Goal: Task Accomplishment & Management: Use online tool/utility

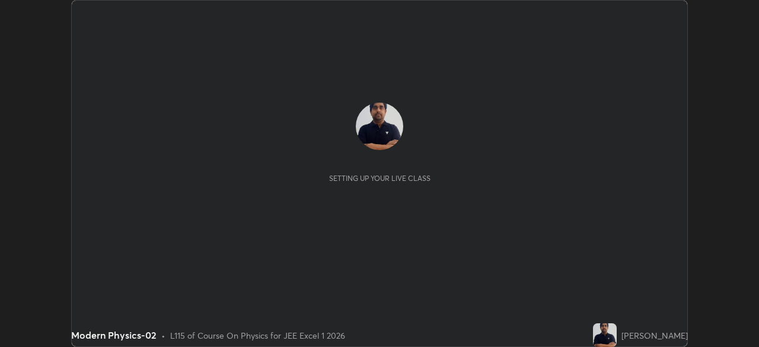
scroll to position [347, 759]
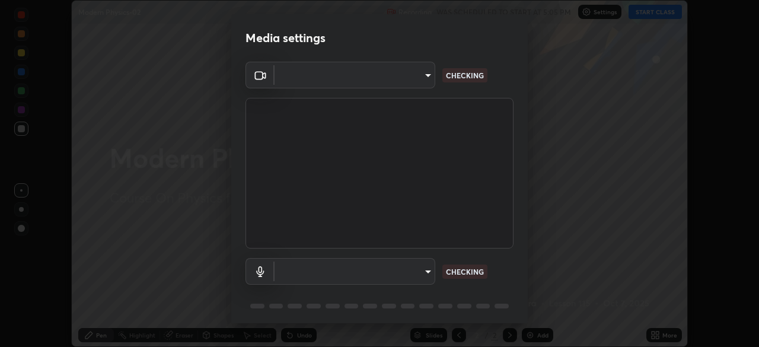
type input "6ee9b2c6c9a5678ab5214f7e96b3922f1b517bc999d2db28af292a13673a7194"
type input "default"
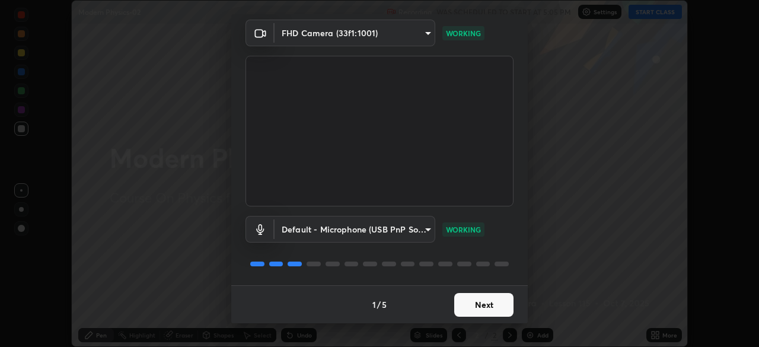
click at [478, 303] on button "Next" at bounding box center [483, 305] width 59 height 24
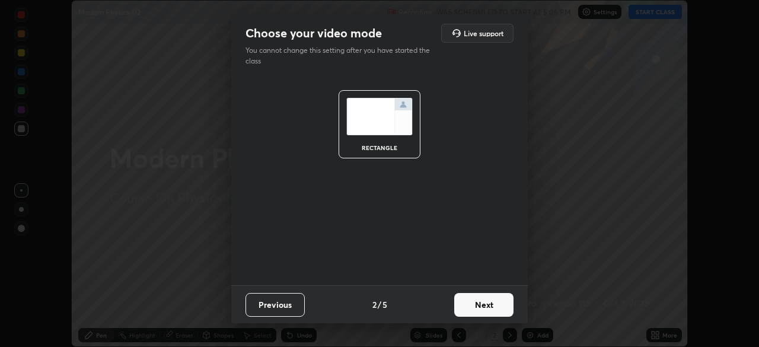
scroll to position [0, 0]
click at [480, 308] on button "Next" at bounding box center [483, 305] width 59 height 24
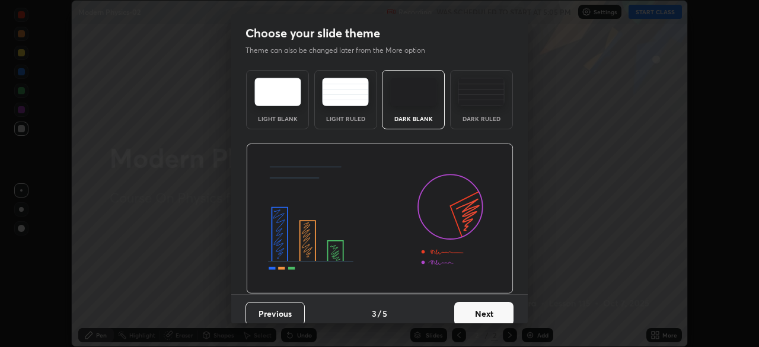
click at [480, 309] on button "Next" at bounding box center [483, 314] width 59 height 24
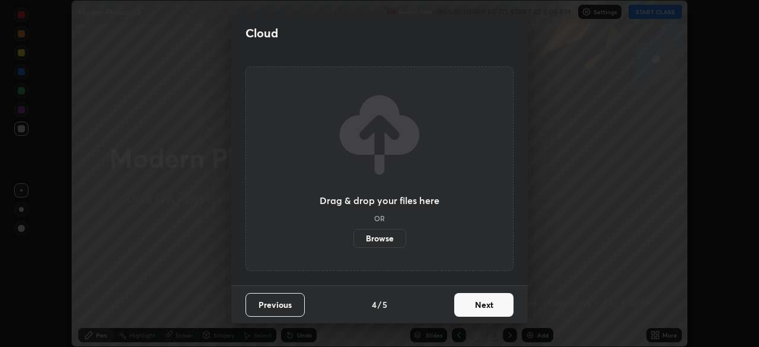
click at [480, 311] on button "Next" at bounding box center [483, 305] width 59 height 24
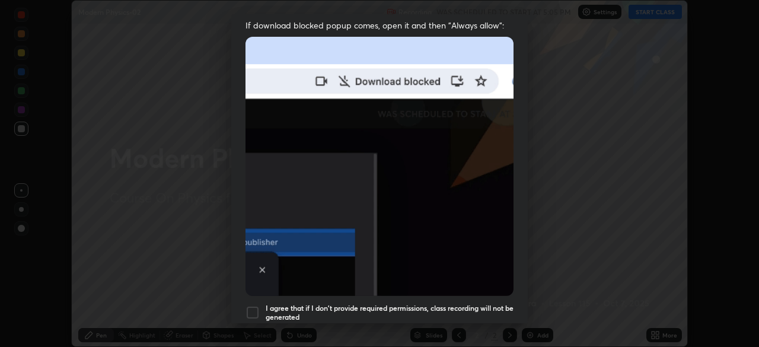
scroll to position [253, 0]
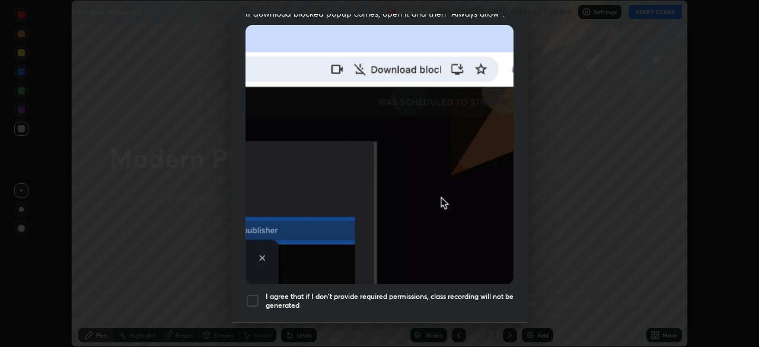
click at [254, 294] on div at bounding box center [252, 300] width 14 height 14
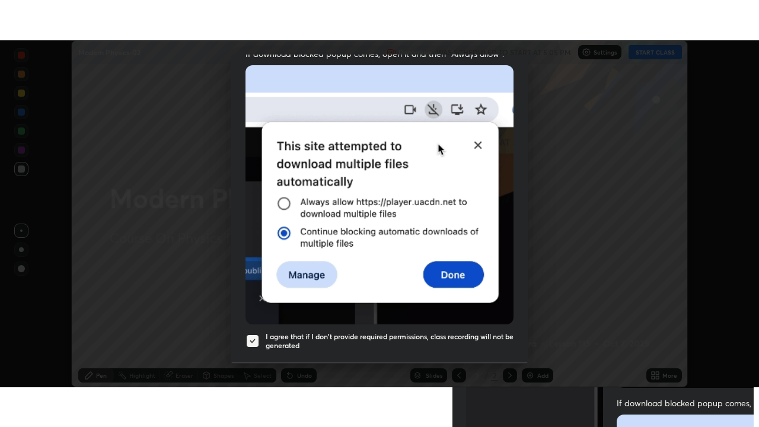
scroll to position [284, 0]
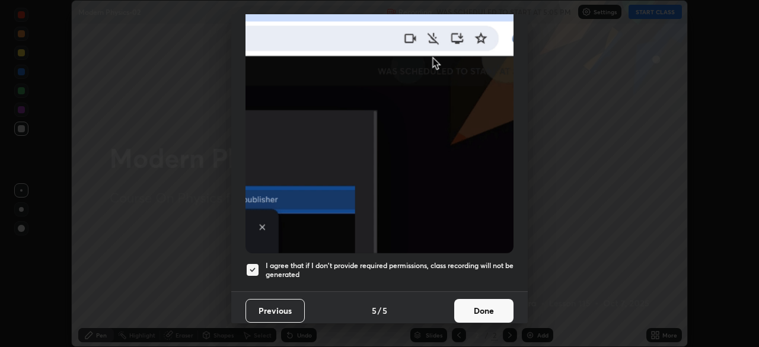
click at [485, 306] on button "Done" at bounding box center [483, 311] width 59 height 24
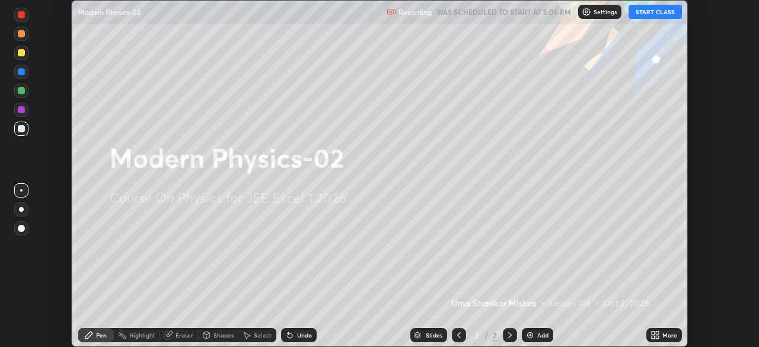
click at [650, 14] on button "START CLASS" at bounding box center [654, 12] width 53 height 14
click at [651, 331] on icon at bounding box center [652, 332] width 3 height 3
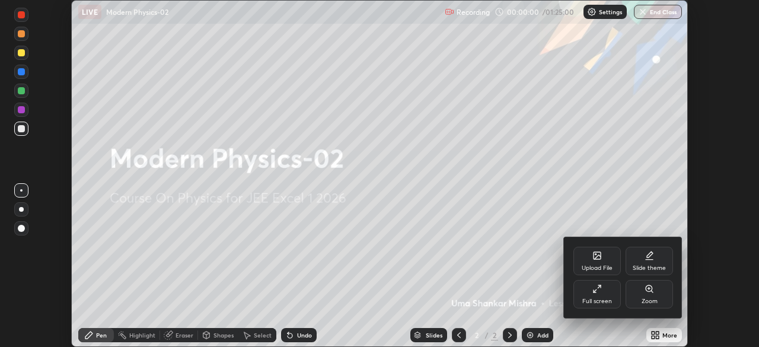
click at [647, 290] on icon at bounding box center [649, 288] width 7 height 7
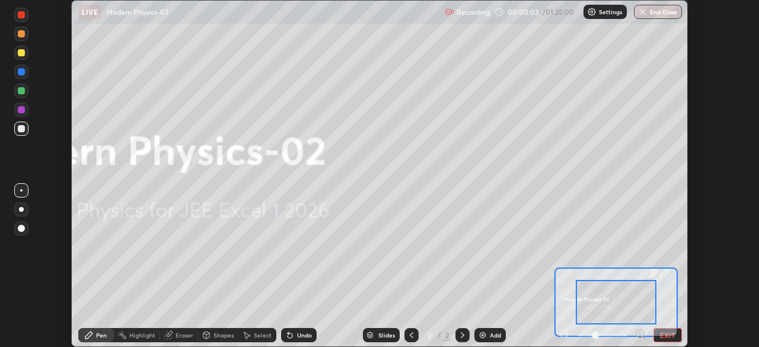
click at [638, 333] on icon at bounding box center [639, 333] width 3 height 0
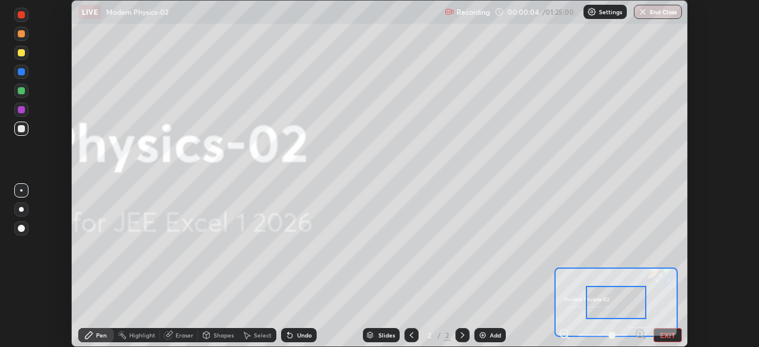
click at [640, 333] on icon at bounding box center [639, 333] width 3 height 0
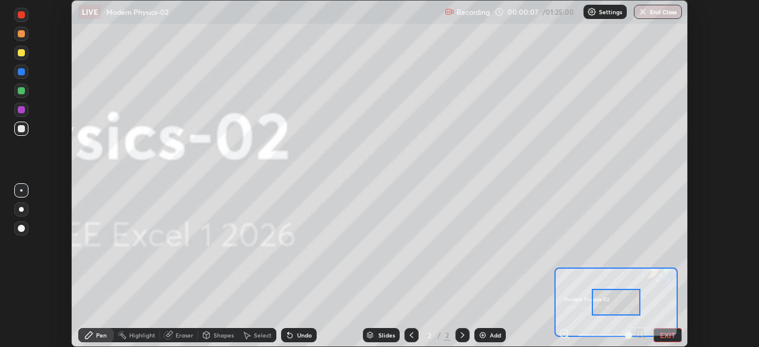
click at [563, 333] on icon at bounding box center [564, 333] width 3 height 0
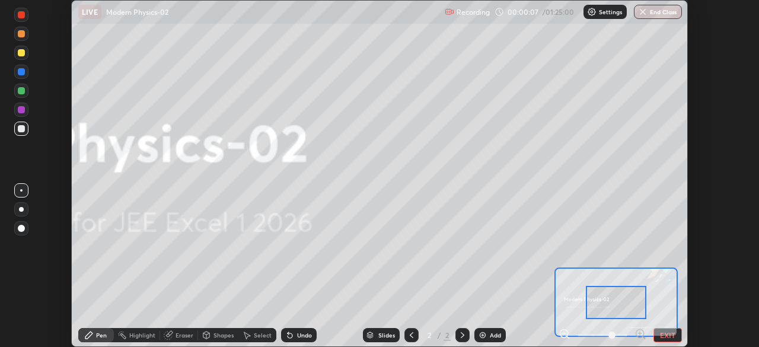
click at [564, 333] on icon at bounding box center [564, 333] width 3 height 0
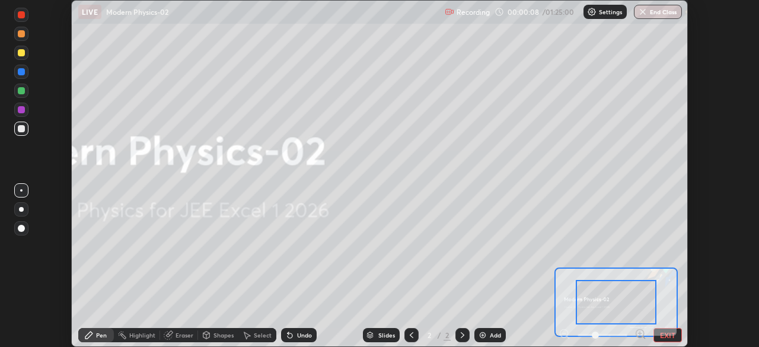
click at [564, 333] on div at bounding box center [602, 335] width 88 height 14
click at [564, 330] on div at bounding box center [602, 335] width 88 height 14
click at [672, 334] on button "EXIT" at bounding box center [667, 335] width 28 height 14
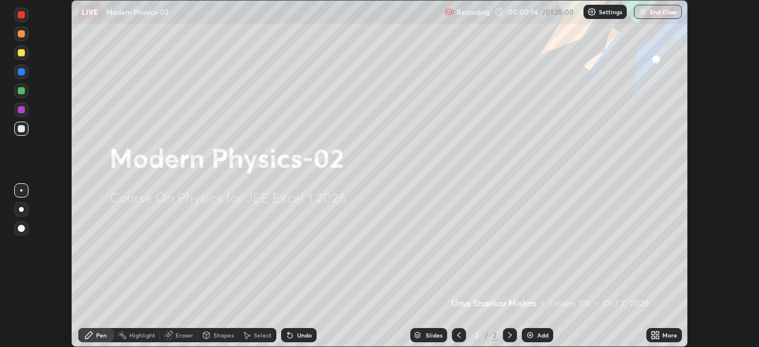
click at [657, 333] on icon at bounding box center [657, 332] width 3 height 3
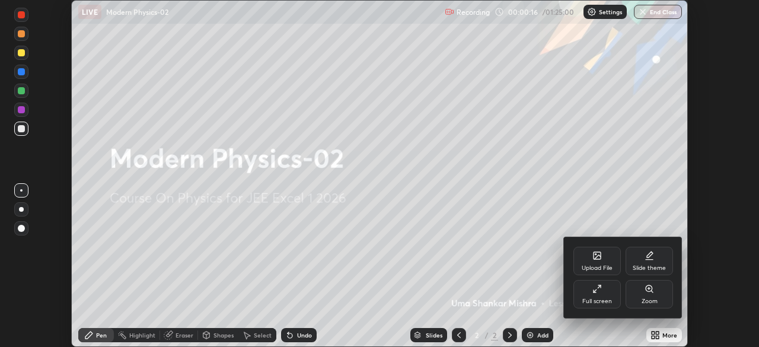
click at [605, 292] on div "Full screen" at bounding box center [596, 294] width 47 height 28
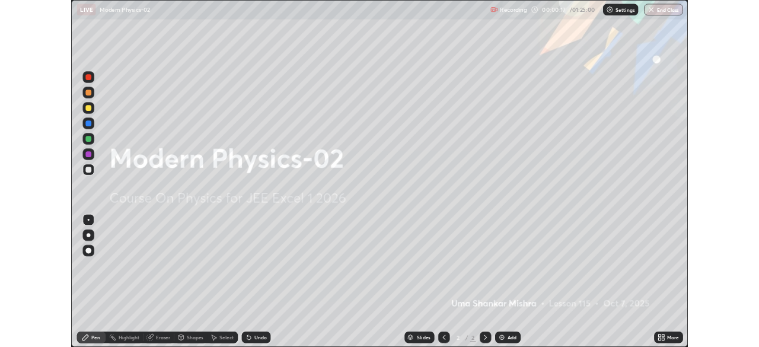
scroll to position [427, 759]
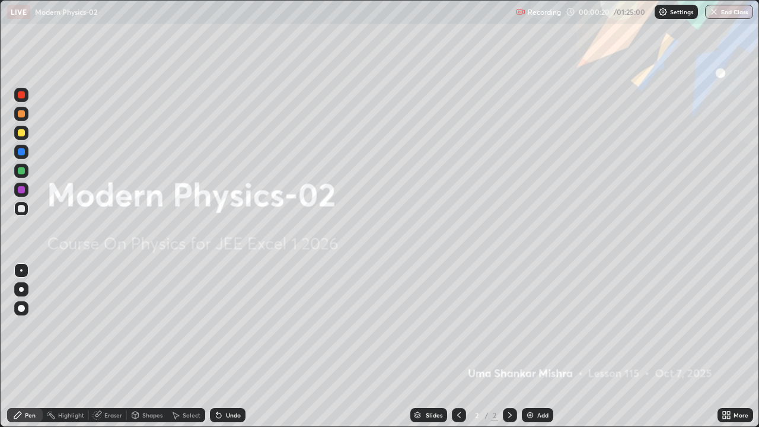
click at [529, 346] on img at bounding box center [529, 414] width 9 height 9
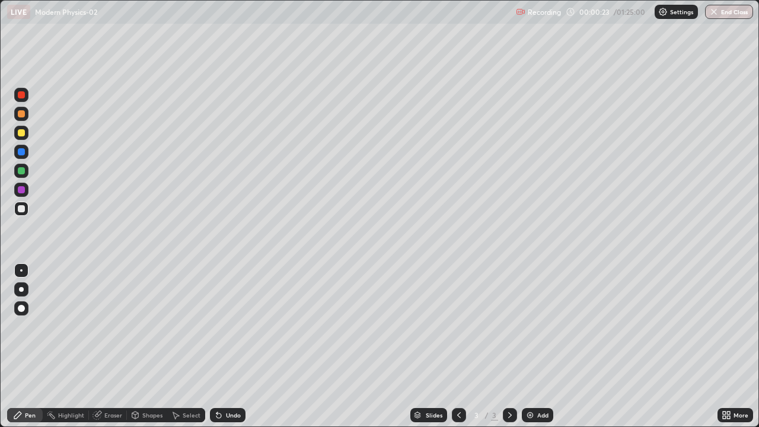
click at [111, 346] on div "Eraser" at bounding box center [113, 415] width 18 height 6
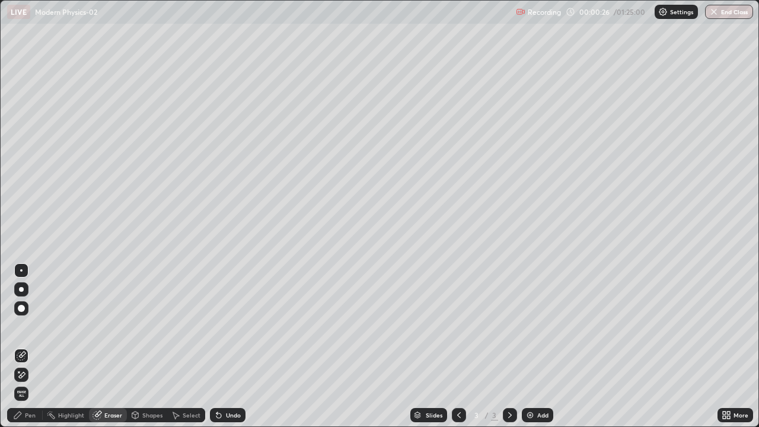
click at [32, 346] on div "Pen" at bounding box center [30, 415] width 11 height 6
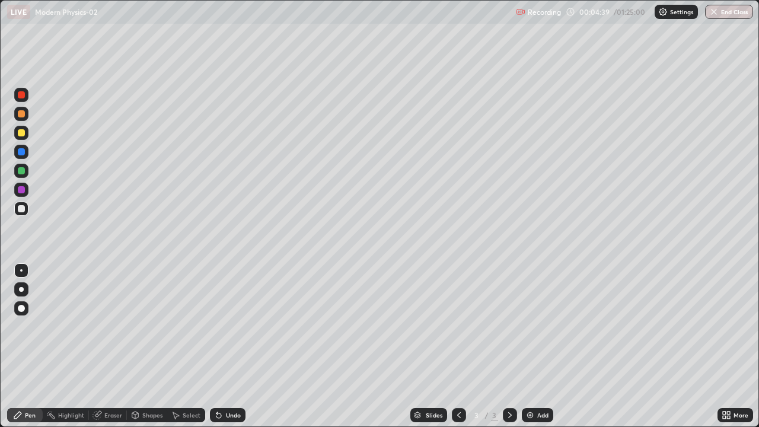
click at [24, 139] on div at bounding box center [21, 133] width 14 height 14
click at [104, 346] on div "Eraser" at bounding box center [113, 415] width 18 height 6
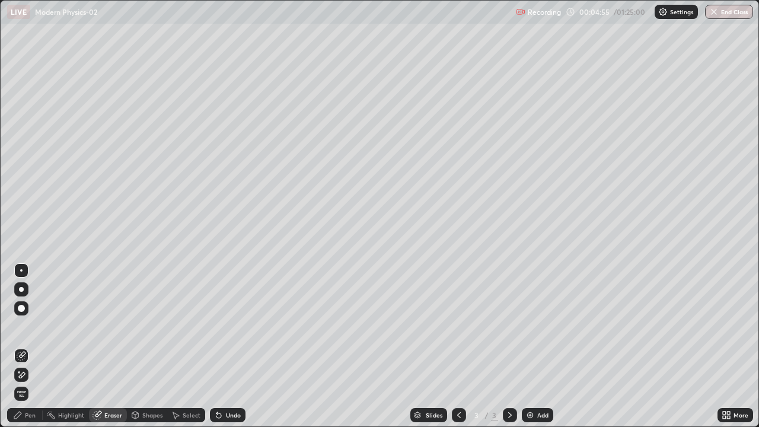
click at [23, 346] on div "Pen" at bounding box center [25, 415] width 36 height 14
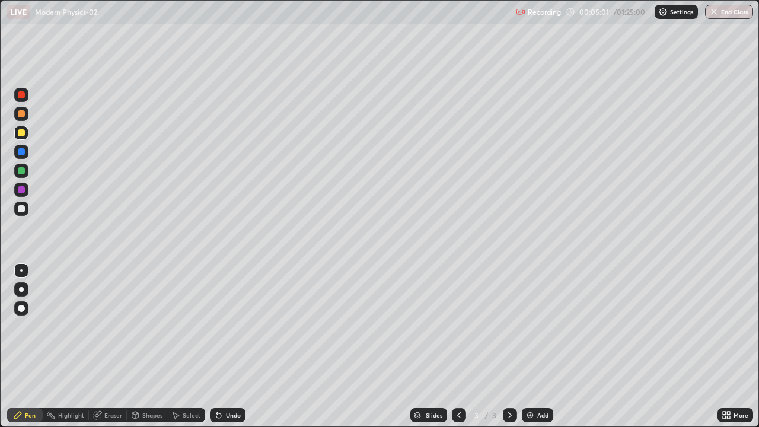
click at [22, 209] on div at bounding box center [21, 208] width 7 height 7
click at [146, 346] on div "Shapes" at bounding box center [152, 415] width 20 height 6
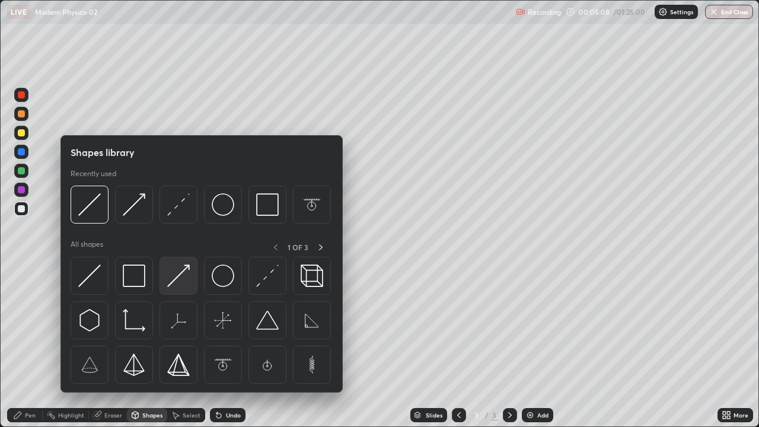
click at [181, 275] on img at bounding box center [178, 275] width 23 height 23
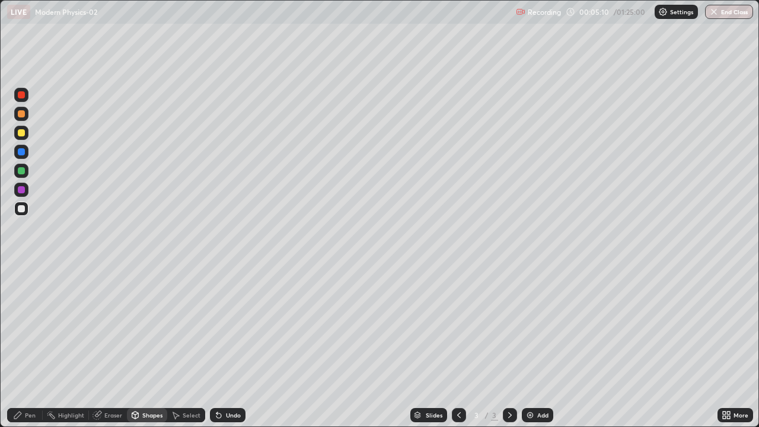
click at [21, 133] on div at bounding box center [21, 132] width 7 height 7
click at [24, 191] on div at bounding box center [21, 189] width 7 height 7
click at [217, 346] on icon at bounding box center [218, 415] width 5 height 5
click at [222, 346] on div "Undo" at bounding box center [228, 415] width 36 height 14
click at [21, 174] on div at bounding box center [21, 170] width 7 height 7
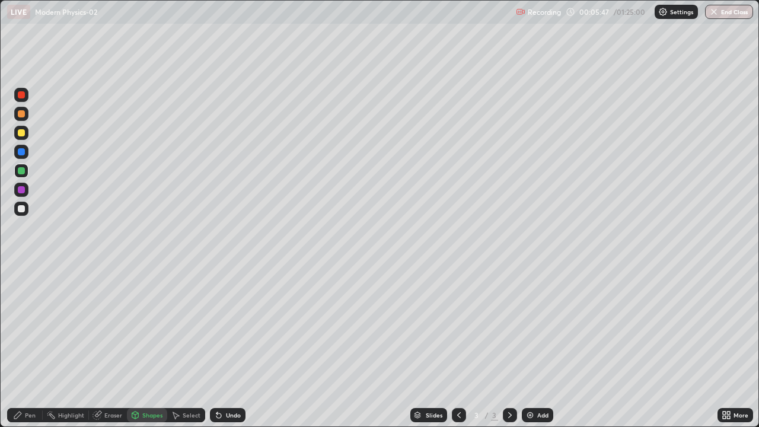
click at [22, 209] on div at bounding box center [21, 208] width 7 height 7
click at [219, 346] on icon at bounding box center [218, 415] width 5 height 5
click at [21, 172] on div at bounding box center [21, 170] width 7 height 7
click at [29, 346] on div "Pen" at bounding box center [30, 415] width 11 height 6
click at [22, 209] on div at bounding box center [21, 208] width 7 height 7
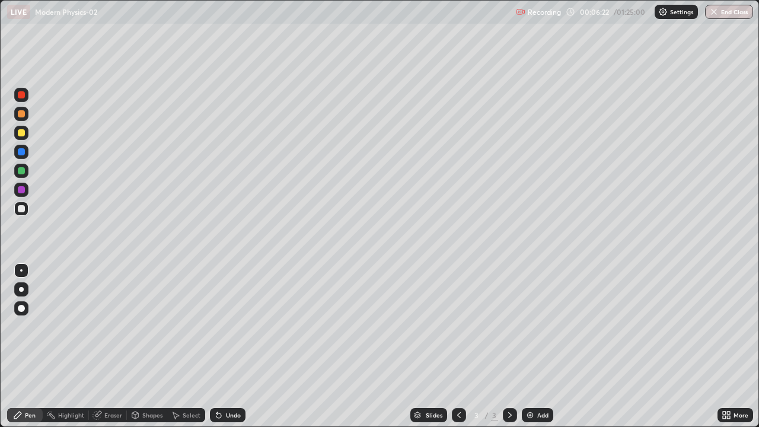
click at [216, 346] on icon at bounding box center [218, 415] width 5 height 5
click at [218, 346] on icon at bounding box center [218, 415] width 5 height 5
click at [145, 346] on div "Shapes" at bounding box center [152, 415] width 20 height 6
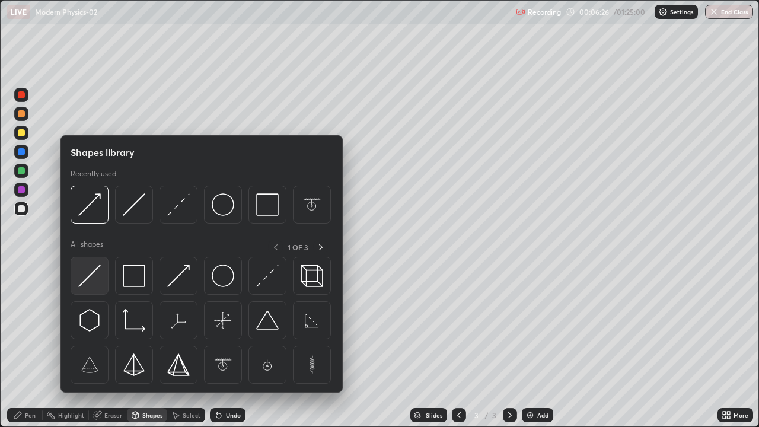
click at [89, 276] on img at bounding box center [89, 275] width 23 height 23
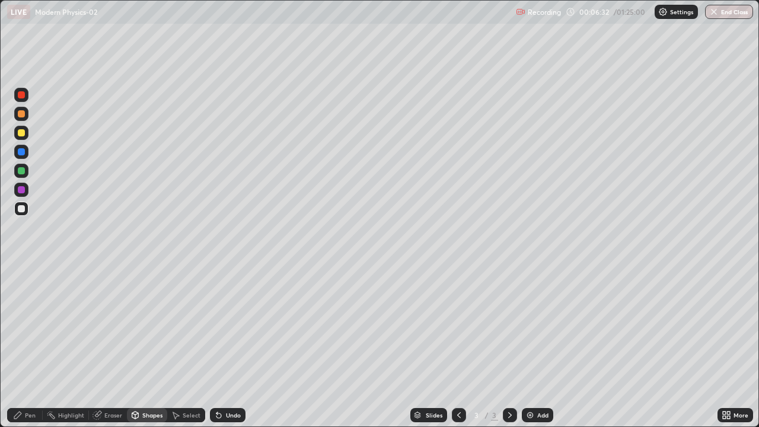
click at [23, 212] on div at bounding box center [21, 208] width 7 height 7
click at [25, 346] on div "Pen" at bounding box center [30, 415] width 11 height 6
click at [24, 174] on div at bounding box center [21, 171] width 14 height 14
click at [21, 133] on div at bounding box center [21, 132] width 7 height 7
click at [111, 346] on div "Eraser" at bounding box center [113, 415] width 18 height 6
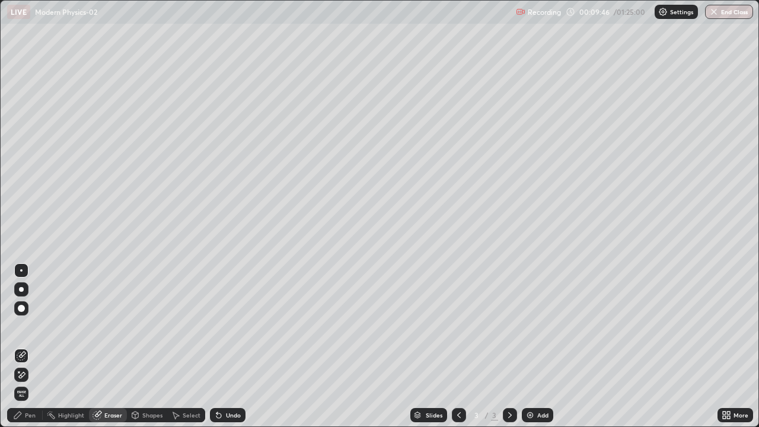
click at [28, 346] on div "Pen" at bounding box center [30, 415] width 11 height 6
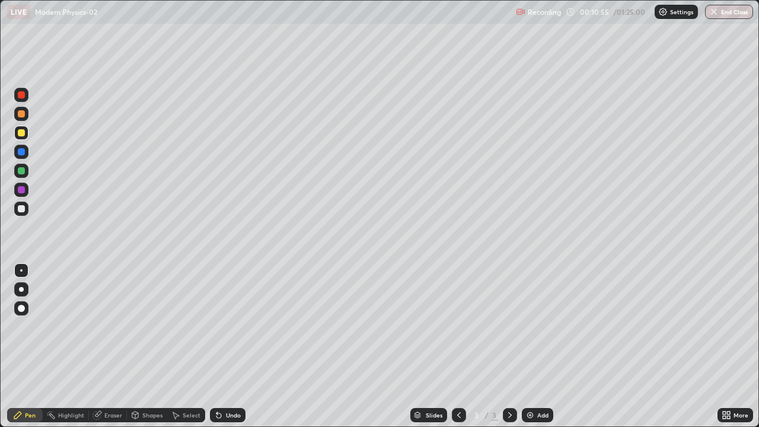
click at [108, 346] on div "Eraser" at bounding box center [113, 415] width 18 height 6
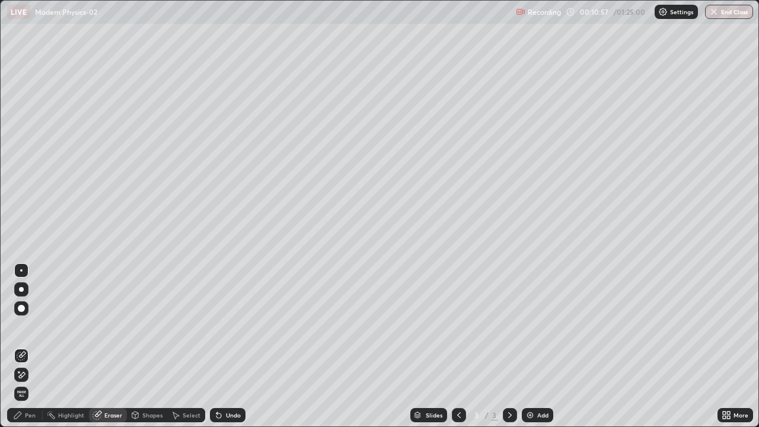
click at [28, 346] on div "Pen" at bounding box center [30, 415] width 11 height 6
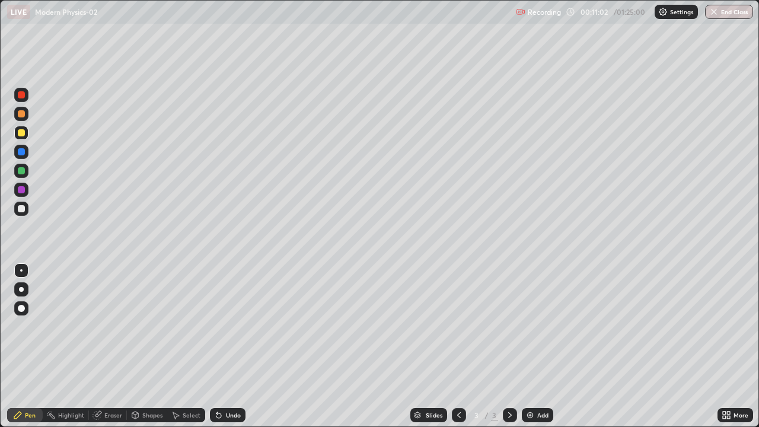
click at [108, 346] on div "Eraser" at bounding box center [113, 415] width 18 height 6
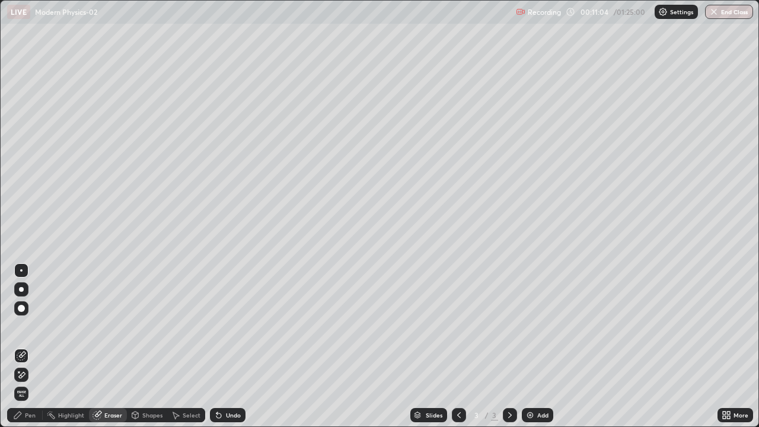
click at [29, 346] on div "Pen" at bounding box center [30, 415] width 11 height 6
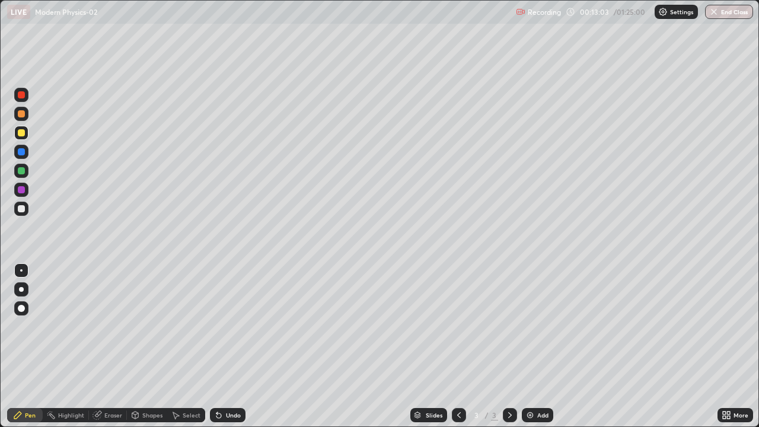
click at [22, 210] on div at bounding box center [21, 208] width 7 height 7
click at [107, 346] on div "Eraser" at bounding box center [113, 415] width 18 height 6
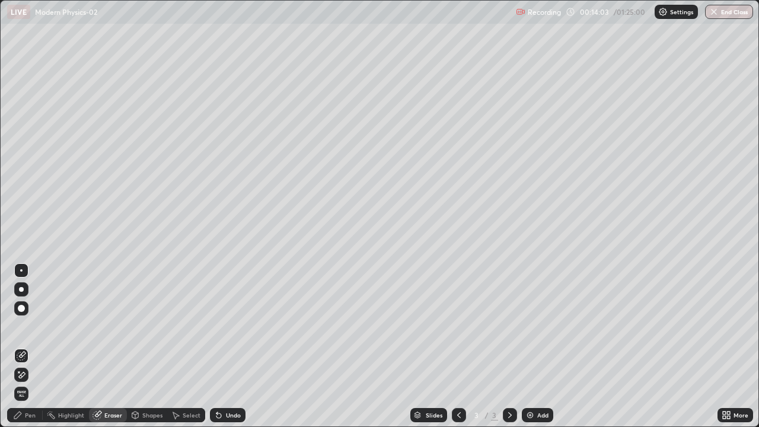
click at [30, 346] on div "Pen" at bounding box center [30, 415] width 11 height 6
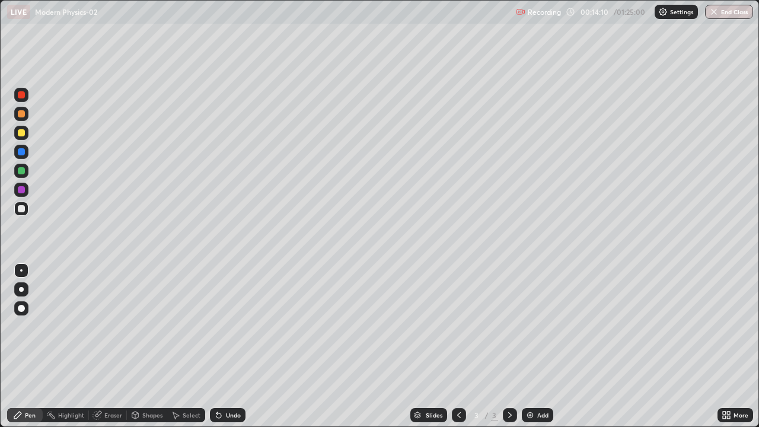
click at [110, 346] on div "Eraser" at bounding box center [113, 415] width 18 height 6
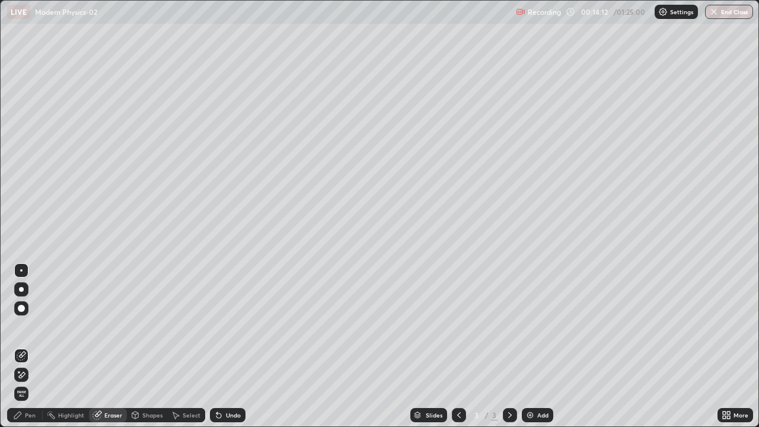
click at [33, 346] on div "Pen" at bounding box center [30, 415] width 11 height 6
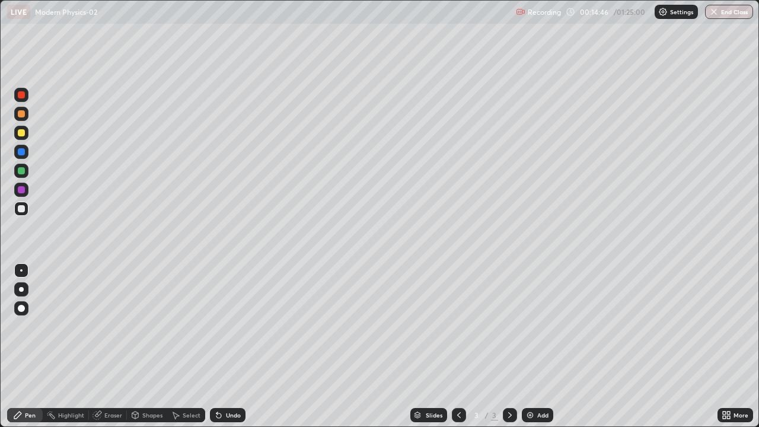
click at [110, 346] on div "Eraser" at bounding box center [113, 415] width 18 height 6
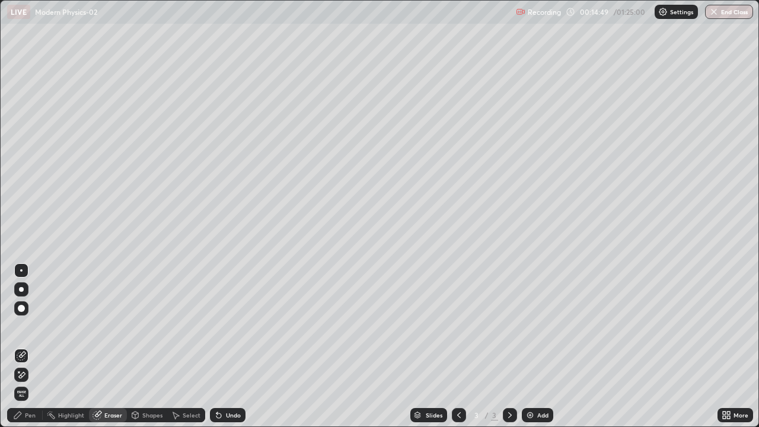
click at [33, 346] on div "Pen" at bounding box center [30, 415] width 11 height 6
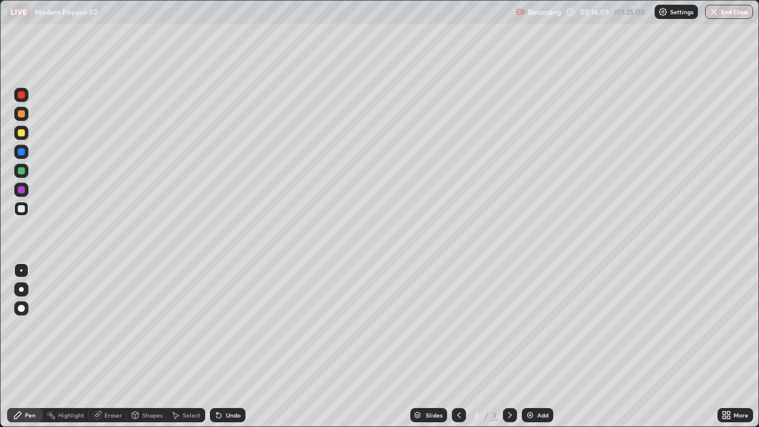
click at [23, 187] on div at bounding box center [21, 189] width 7 height 7
click at [23, 138] on div at bounding box center [21, 133] width 14 height 14
click at [21, 132] on div at bounding box center [21, 132] width 7 height 7
click at [24, 152] on div at bounding box center [21, 151] width 7 height 7
click at [526, 346] on img at bounding box center [529, 414] width 9 height 9
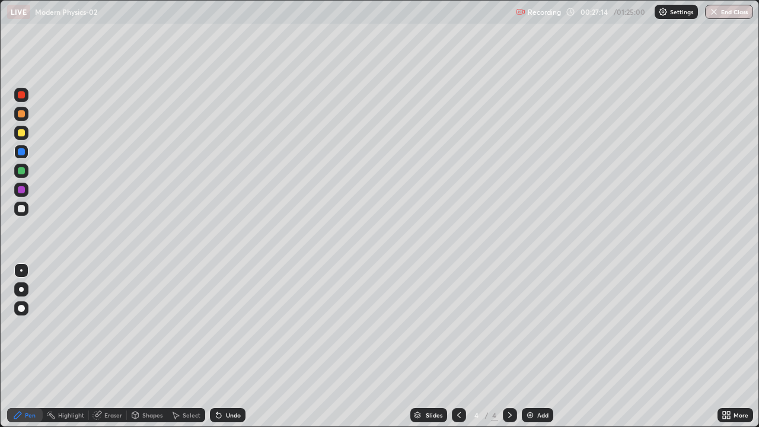
click at [21, 139] on div at bounding box center [21, 133] width 14 height 14
click at [23, 157] on div at bounding box center [21, 152] width 14 height 14
click at [22, 209] on div at bounding box center [21, 208] width 7 height 7
click at [150, 346] on div "Shapes" at bounding box center [152, 415] width 20 height 6
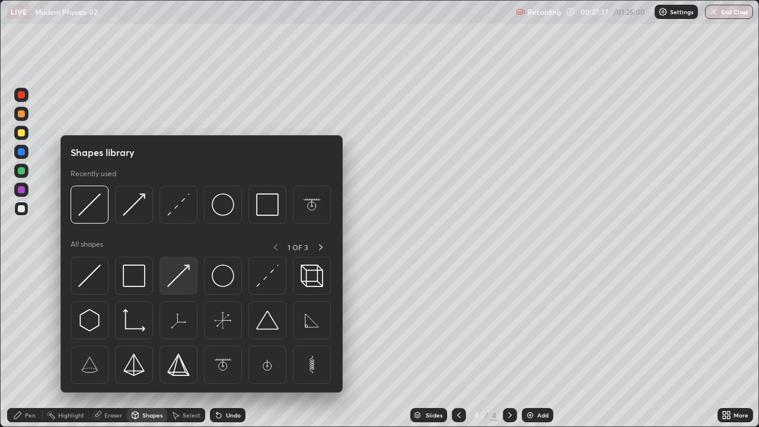
click at [187, 271] on img at bounding box center [178, 275] width 23 height 23
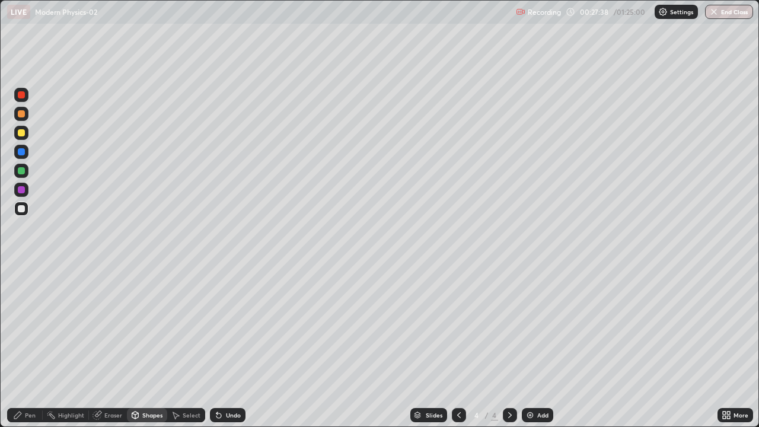
click at [23, 194] on div at bounding box center [21, 190] width 14 height 14
click at [217, 346] on icon at bounding box center [218, 415] width 5 height 5
click at [216, 346] on icon at bounding box center [218, 415] width 5 height 5
click at [215, 346] on div "Undo" at bounding box center [228, 415] width 36 height 14
click at [21, 209] on div at bounding box center [21, 208] width 7 height 7
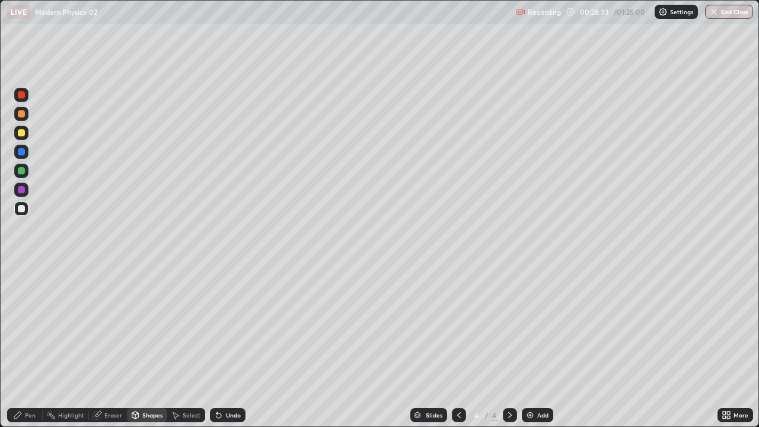
click at [217, 346] on icon at bounding box center [218, 415] width 5 height 5
click at [29, 346] on div "Pen" at bounding box center [30, 415] width 11 height 6
click at [21, 138] on div at bounding box center [21, 133] width 14 height 14
click at [21, 209] on div at bounding box center [21, 208] width 7 height 7
click at [25, 158] on div at bounding box center [21, 152] width 14 height 14
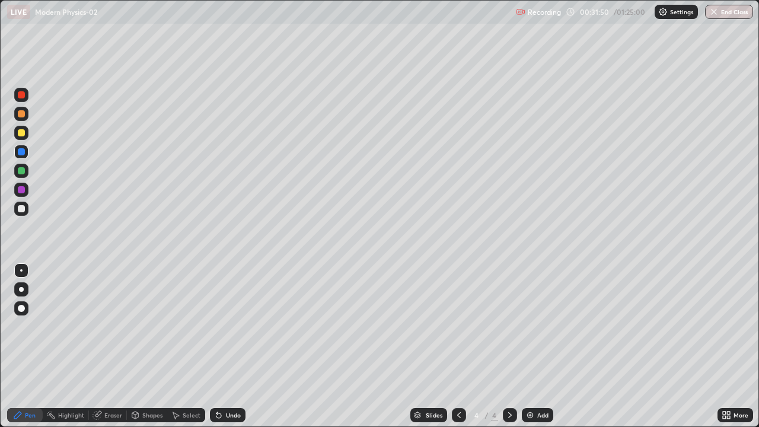
click at [527, 346] on img at bounding box center [529, 414] width 9 height 9
click at [24, 210] on div at bounding box center [21, 208] width 7 height 7
click at [23, 134] on div at bounding box center [21, 132] width 7 height 7
click at [458, 346] on icon at bounding box center [458, 414] width 9 height 9
click at [23, 211] on div at bounding box center [21, 208] width 7 height 7
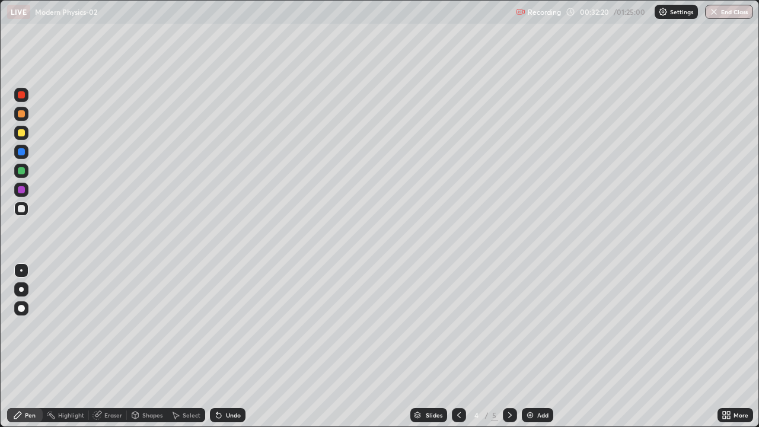
click at [23, 135] on div at bounding box center [21, 132] width 7 height 7
click at [21, 209] on div at bounding box center [21, 208] width 7 height 7
click at [20, 100] on div at bounding box center [21, 95] width 14 height 14
click at [21, 190] on div at bounding box center [21, 189] width 7 height 7
click at [22, 211] on div at bounding box center [21, 208] width 7 height 7
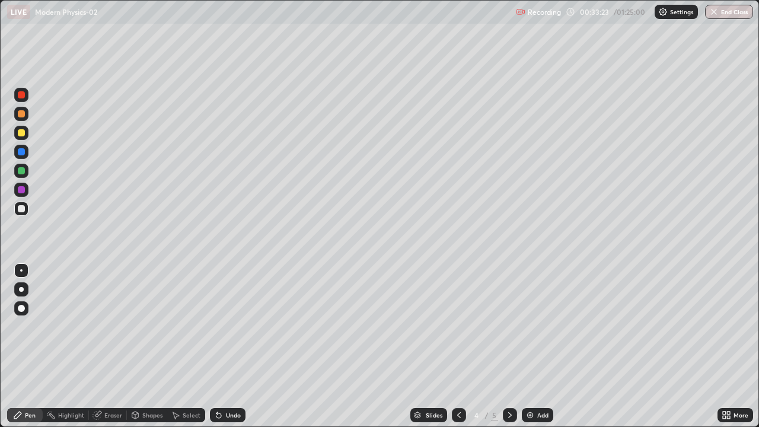
click at [21, 136] on div at bounding box center [21, 132] width 7 height 7
click at [22, 211] on div at bounding box center [21, 208] width 7 height 7
click at [24, 132] on div at bounding box center [21, 132] width 7 height 7
click at [20, 212] on div at bounding box center [21, 208] width 7 height 7
click at [23, 136] on div at bounding box center [21, 132] width 7 height 7
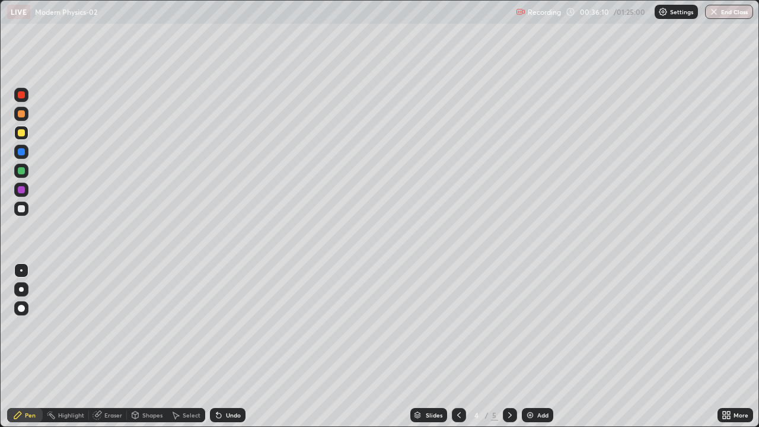
click at [21, 210] on div at bounding box center [21, 208] width 7 height 7
click at [21, 133] on div at bounding box center [21, 132] width 7 height 7
click at [111, 346] on div "Eraser" at bounding box center [113, 415] width 18 height 6
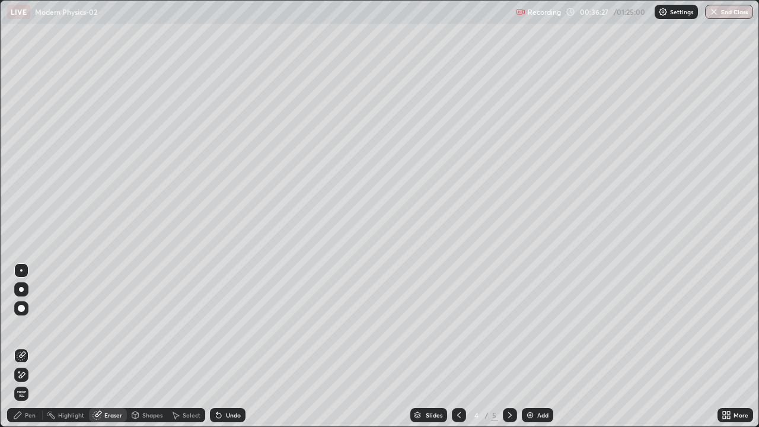
click at [21, 346] on icon at bounding box center [17, 414] width 9 height 9
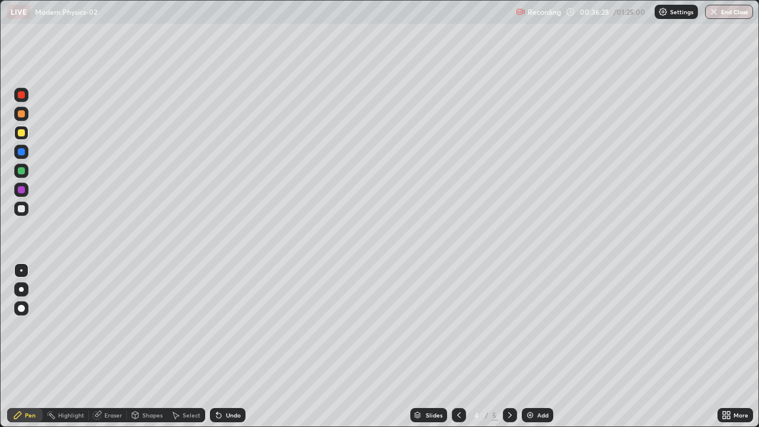
click at [21, 191] on div at bounding box center [21, 189] width 7 height 7
click at [114, 346] on div "Eraser" at bounding box center [113, 415] width 18 height 6
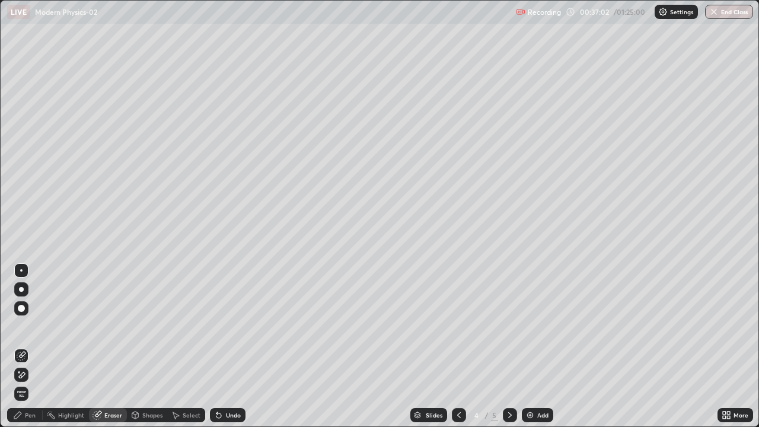
click at [32, 346] on div "Pen" at bounding box center [30, 415] width 11 height 6
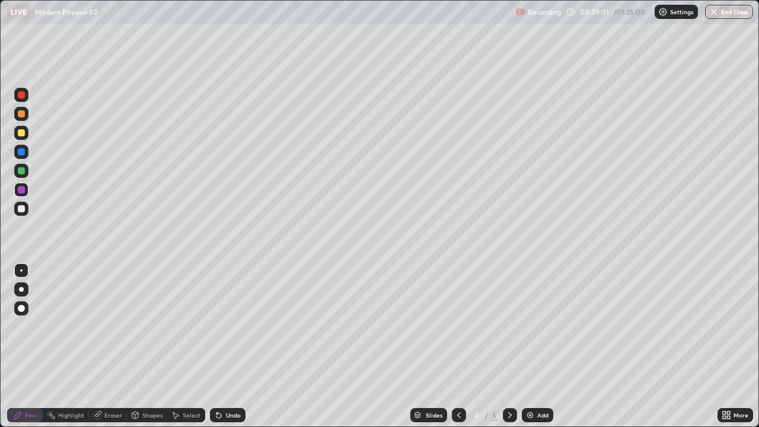
click at [21, 133] on div at bounding box center [21, 132] width 7 height 7
click at [21, 209] on div at bounding box center [21, 208] width 7 height 7
click at [23, 138] on div at bounding box center [21, 133] width 14 height 14
click at [21, 190] on div at bounding box center [21, 189] width 7 height 7
click at [20, 176] on div at bounding box center [21, 171] width 14 height 14
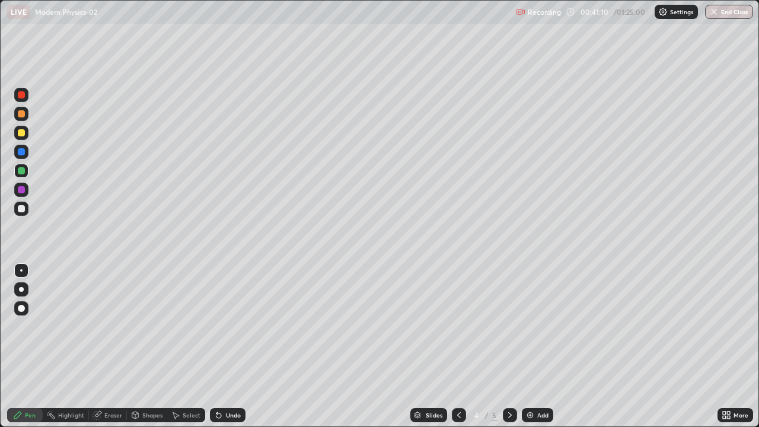
click at [509, 346] on icon at bounding box center [509, 414] width 9 height 9
click at [458, 346] on icon at bounding box center [458, 414] width 9 height 9
click at [509, 346] on icon at bounding box center [509, 414] width 9 height 9
click at [26, 208] on div at bounding box center [21, 209] width 14 height 14
click at [23, 95] on div at bounding box center [21, 94] width 7 height 7
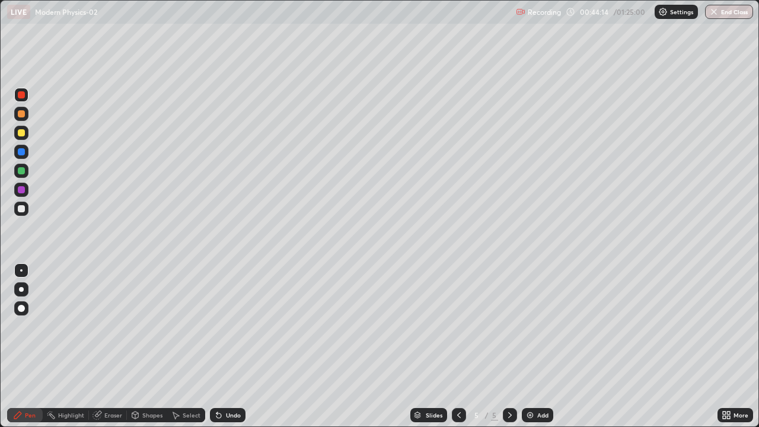
click at [23, 210] on div at bounding box center [21, 208] width 7 height 7
click at [21, 97] on div at bounding box center [21, 94] width 7 height 7
click at [23, 210] on div at bounding box center [21, 208] width 7 height 7
click at [113, 346] on div "Eraser" at bounding box center [113, 415] width 18 height 6
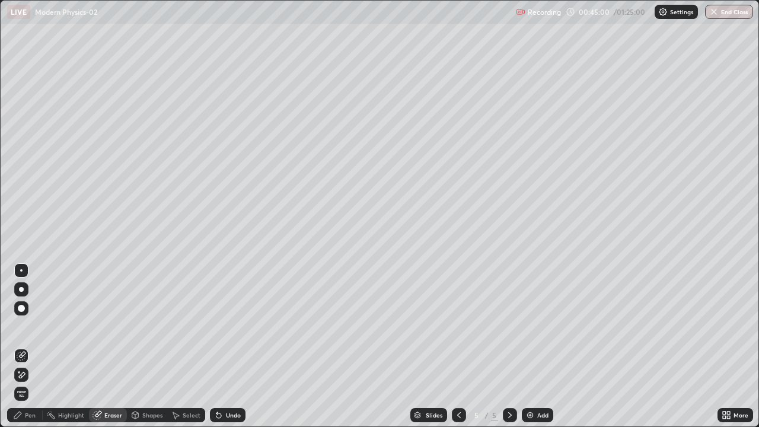
click at [221, 346] on icon at bounding box center [218, 414] width 9 height 9
click at [30, 346] on div "Pen" at bounding box center [30, 415] width 11 height 6
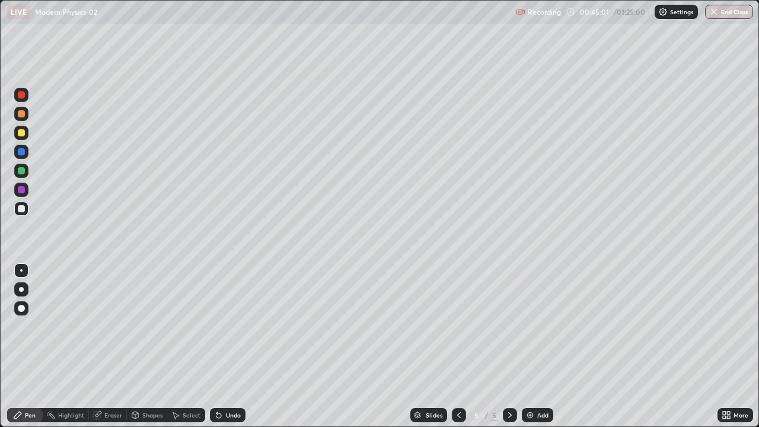
click at [22, 192] on div at bounding box center [21, 189] width 7 height 7
click at [21, 175] on div at bounding box center [21, 171] width 14 height 14
click at [23, 210] on div at bounding box center [21, 208] width 7 height 7
click at [145, 346] on div "Shapes" at bounding box center [152, 415] width 20 height 6
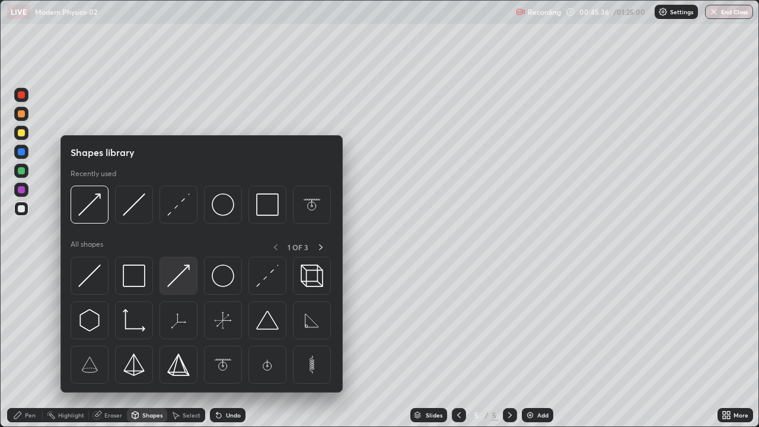
click at [180, 274] on img at bounding box center [178, 275] width 23 height 23
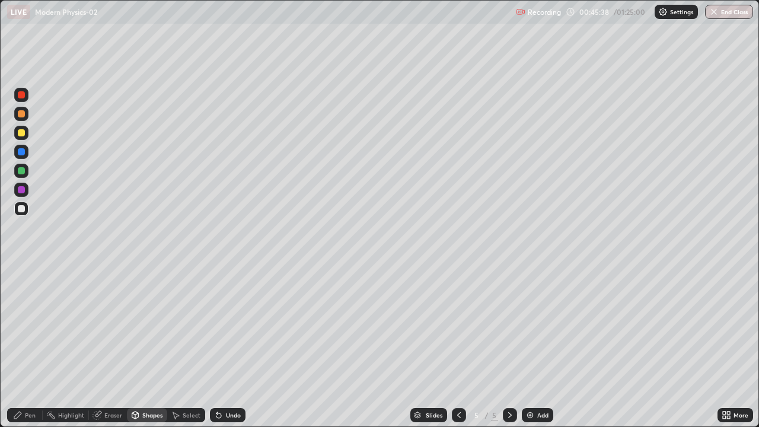
click at [23, 135] on div at bounding box center [21, 132] width 7 height 7
click at [23, 154] on div at bounding box center [21, 151] width 7 height 7
click at [23, 213] on div at bounding box center [21, 209] width 14 height 14
click at [216, 346] on icon at bounding box center [216, 412] width 1 height 1
click at [23, 210] on div at bounding box center [21, 208] width 7 height 7
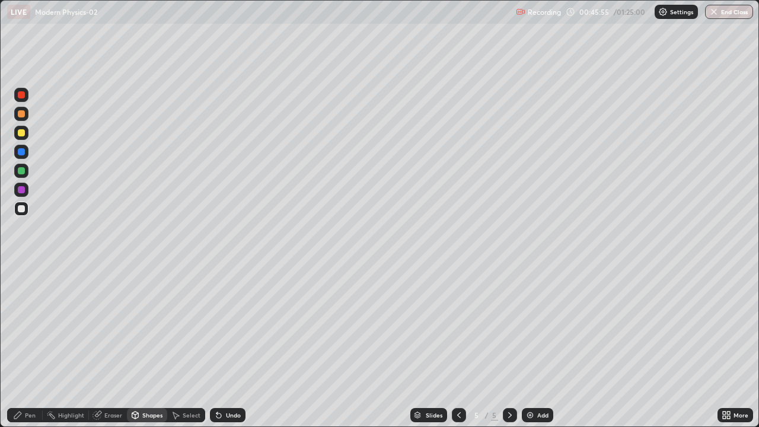
click at [216, 346] on icon at bounding box center [218, 415] width 5 height 5
click at [25, 346] on div "Pen" at bounding box center [30, 415] width 11 height 6
click at [21, 208] on div at bounding box center [21, 208] width 7 height 7
click at [108, 346] on div "Eraser" at bounding box center [113, 415] width 18 height 6
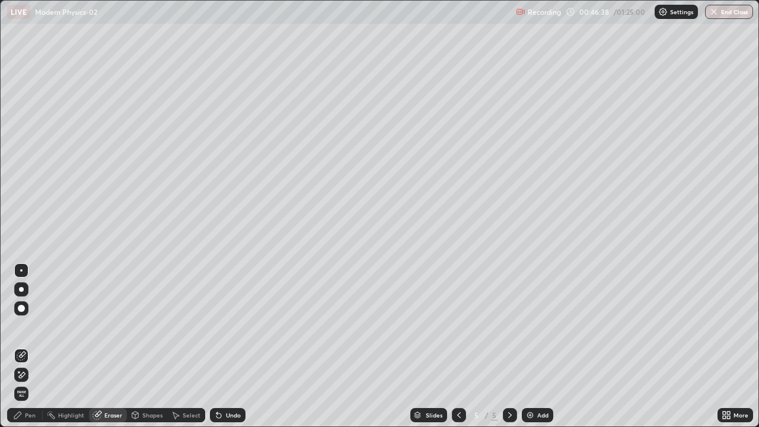
click at [31, 346] on div "Pen" at bounding box center [30, 415] width 11 height 6
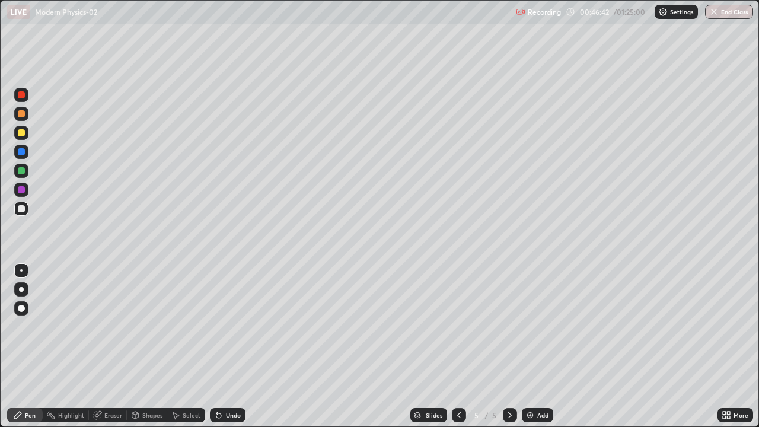
click at [114, 346] on div "Eraser" at bounding box center [113, 415] width 18 height 6
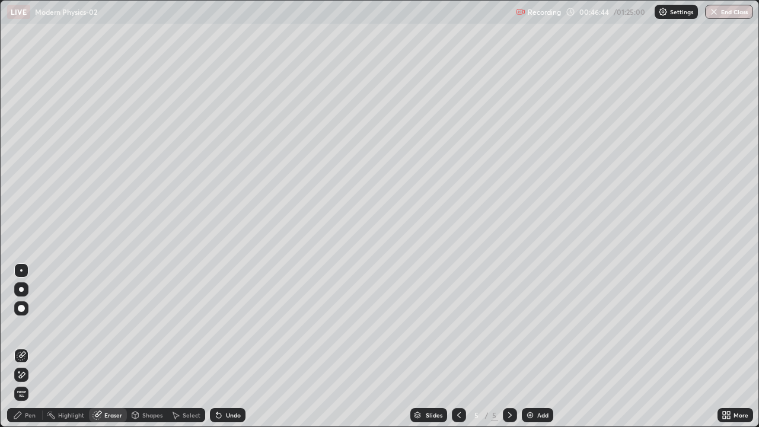
click at [31, 346] on div "Pen" at bounding box center [30, 415] width 11 height 6
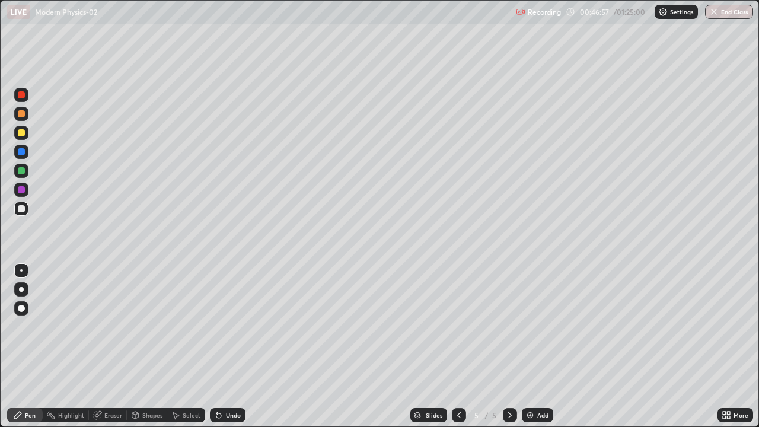
click at [22, 152] on div at bounding box center [21, 151] width 7 height 7
click at [22, 133] on div at bounding box center [21, 132] width 7 height 7
click at [21, 210] on div at bounding box center [21, 208] width 7 height 7
click at [21, 190] on div at bounding box center [21, 189] width 7 height 7
click at [22, 212] on div at bounding box center [21, 208] width 7 height 7
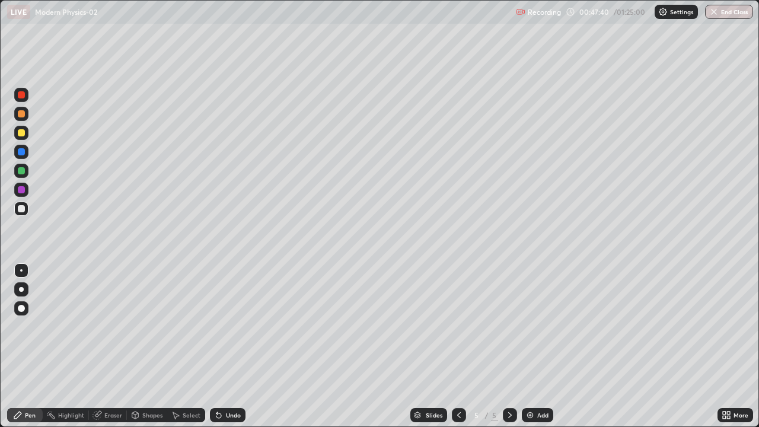
click at [20, 135] on div at bounding box center [21, 132] width 7 height 7
click at [20, 211] on div at bounding box center [21, 208] width 7 height 7
click at [218, 346] on icon at bounding box center [218, 415] width 5 height 5
click at [149, 346] on div "Shapes" at bounding box center [152, 415] width 20 height 6
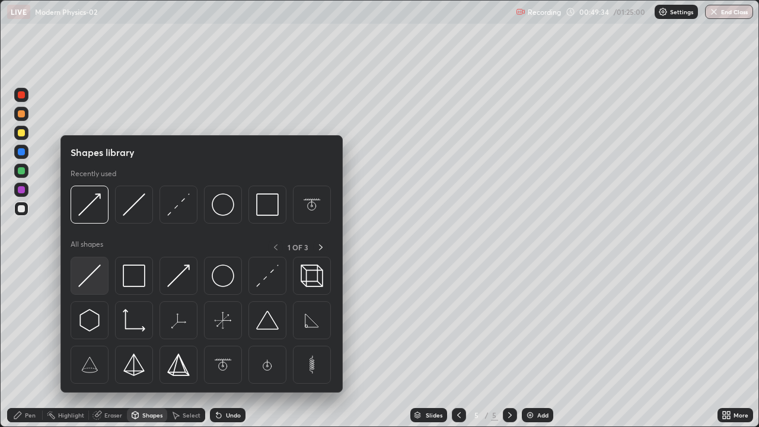
click at [94, 274] on img at bounding box center [89, 275] width 23 height 23
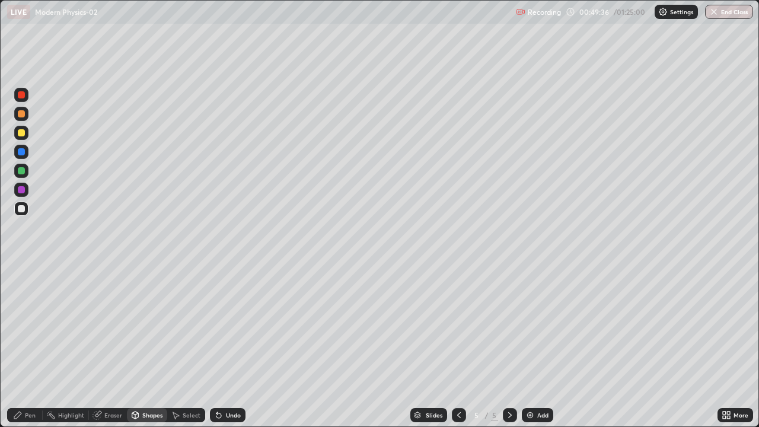
click at [22, 175] on div at bounding box center [21, 171] width 14 height 14
click at [26, 346] on div "Pen" at bounding box center [30, 415] width 11 height 6
click at [23, 190] on div at bounding box center [21, 189] width 7 height 7
click at [24, 136] on div at bounding box center [21, 132] width 7 height 7
click at [22, 210] on div at bounding box center [21, 208] width 7 height 7
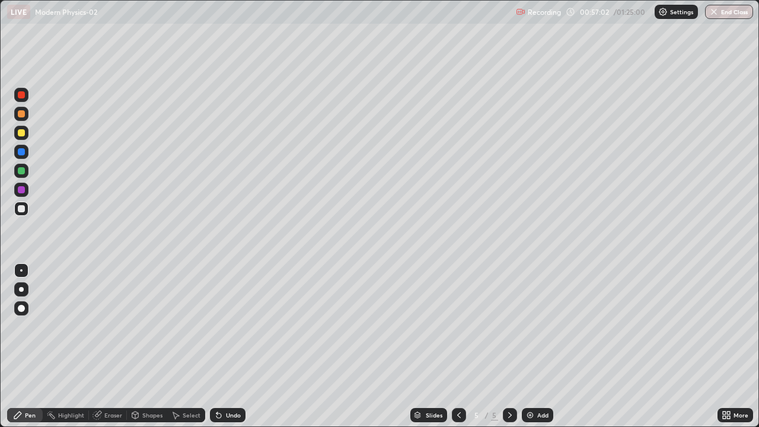
click at [110, 346] on div "Eraser" at bounding box center [113, 415] width 18 height 6
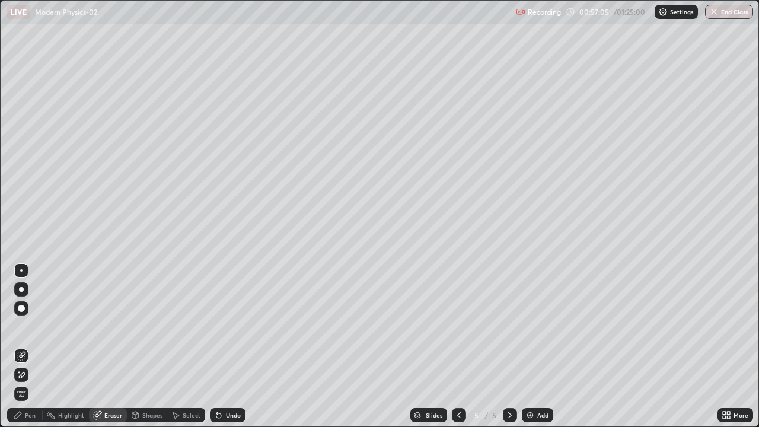
click at [28, 346] on div "Pen" at bounding box center [30, 415] width 11 height 6
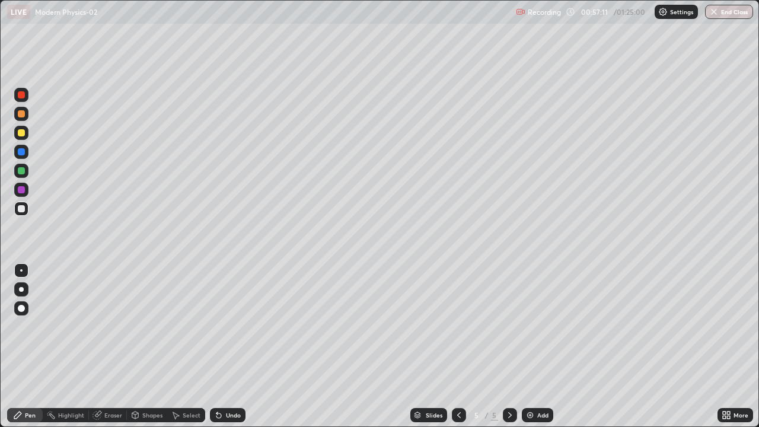
click at [109, 346] on div "Eraser" at bounding box center [113, 415] width 18 height 6
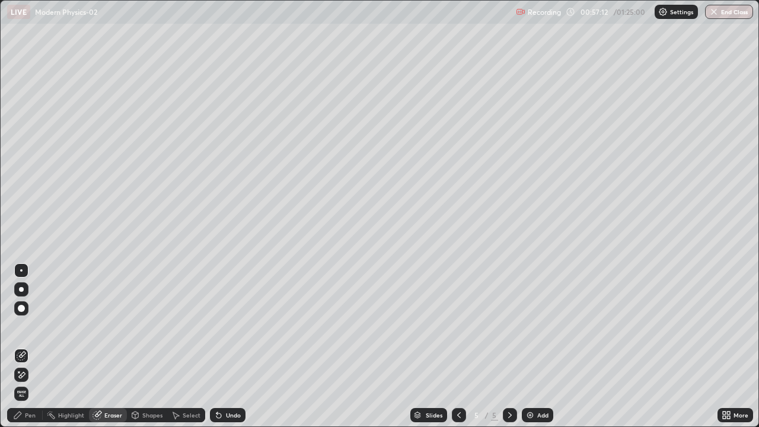
click at [26, 346] on div "Pen" at bounding box center [30, 415] width 11 height 6
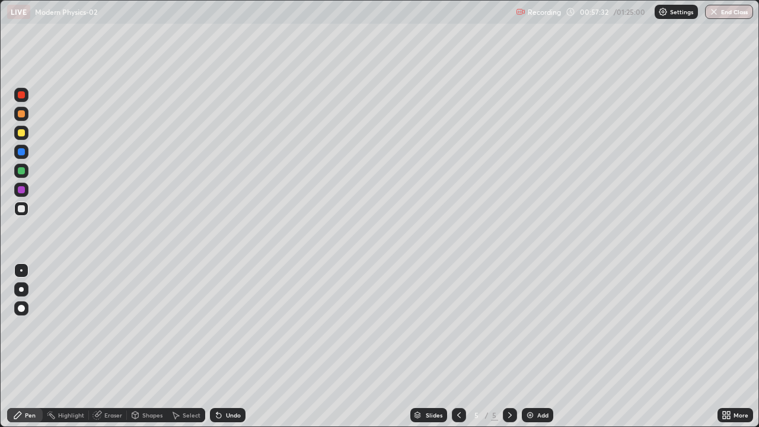
click at [119, 346] on div "Eraser" at bounding box center [113, 415] width 18 height 6
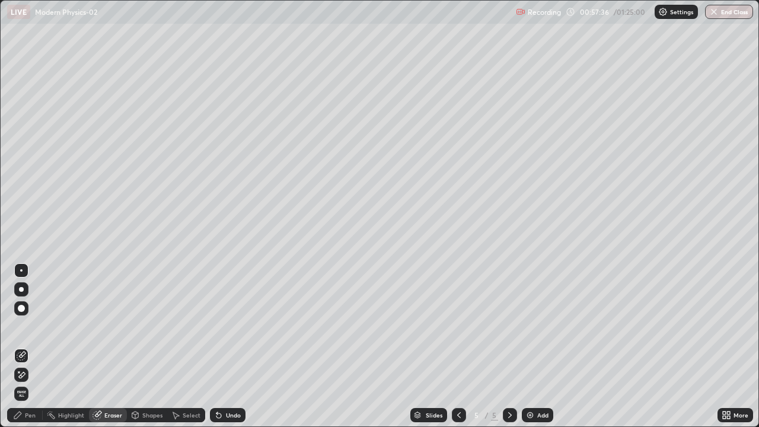
click at [31, 346] on div "Pen" at bounding box center [30, 415] width 11 height 6
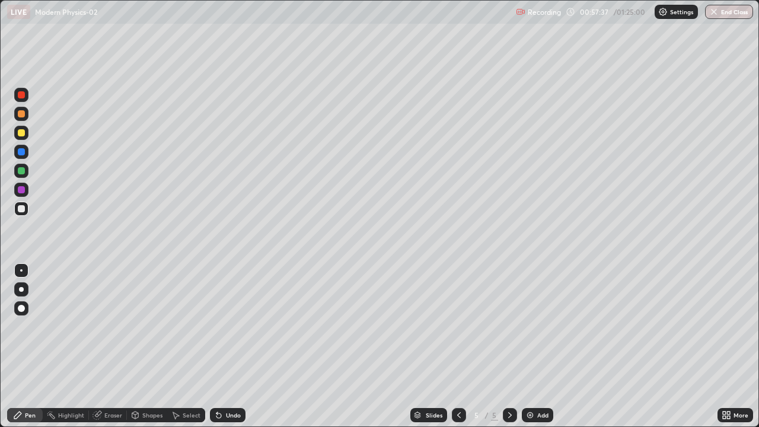
click at [23, 134] on div at bounding box center [21, 132] width 7 height 7
click at [22, 211] on div at bounding box center [21, 208] width 7 height 7
click at [22, 174] on div at bounding box center [21, 170] width 7 height 7
click at [24, 139] on div at bounding box center [21, 133] width 14 height 14
click at [23, 208] on div at bounding box center [21, 208] width 7 height 7
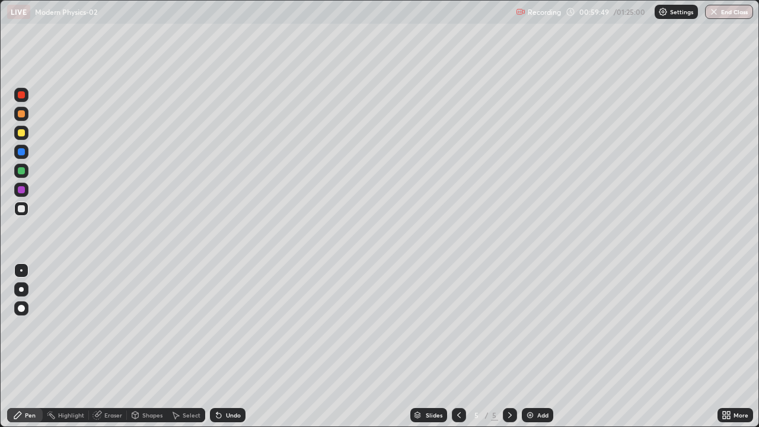
click at [114, 346] on div "Eraser" at bounding box center [113, 415] width 18 height 6
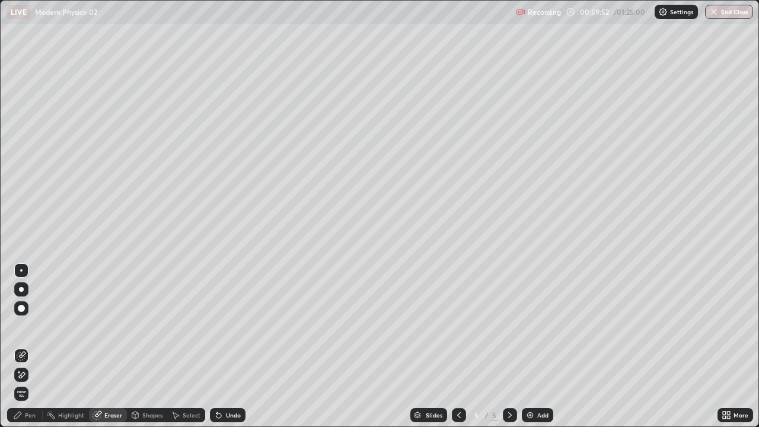
click at [30, 346] on div "Pen" at bounding box center [30, 415] width 11 height 6
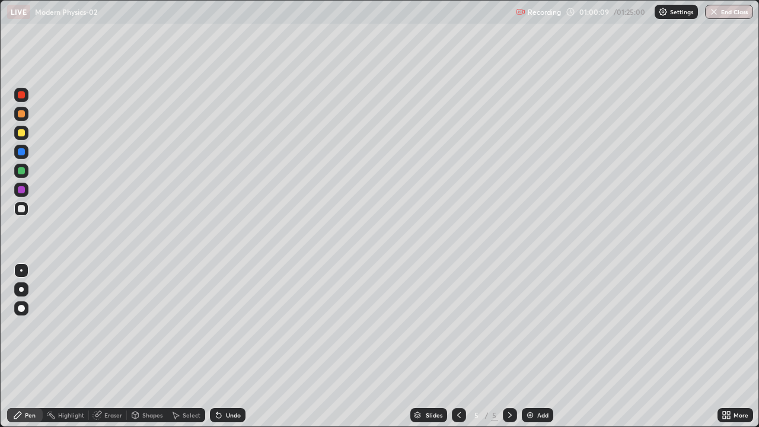
click at [217, 346] on icon at bounding box center [218, 415] width 5 height 5
click at [220, 346] on icon at bounding box center [218, 414] width 9 height 9
click at [216, 346] on icon at bounding box center [216, 412] width 1 height 1
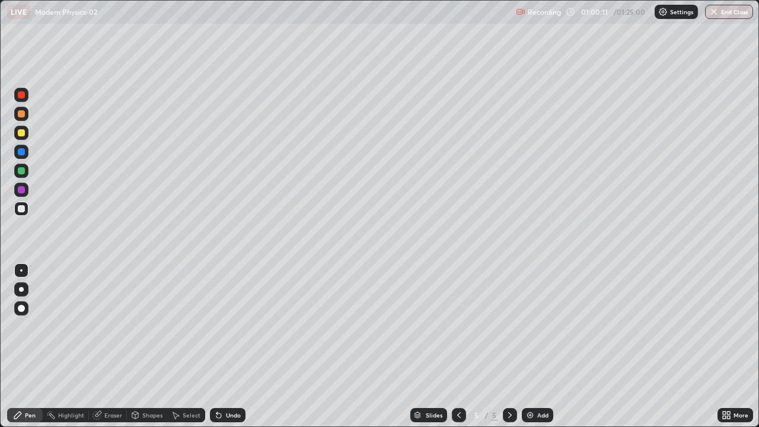
click at [216, 346] on icon at bounding box center [216, 412] width 1 height 1
click at [219, 346] on div "Undo" at bounding box center [228, 415] width 36 height 14
click at [218, 346] on icon at bounding box center [218, 414] width 9 height 9
click at [219, 346] on icon at bounding box center [218, 414] width 9 height 9
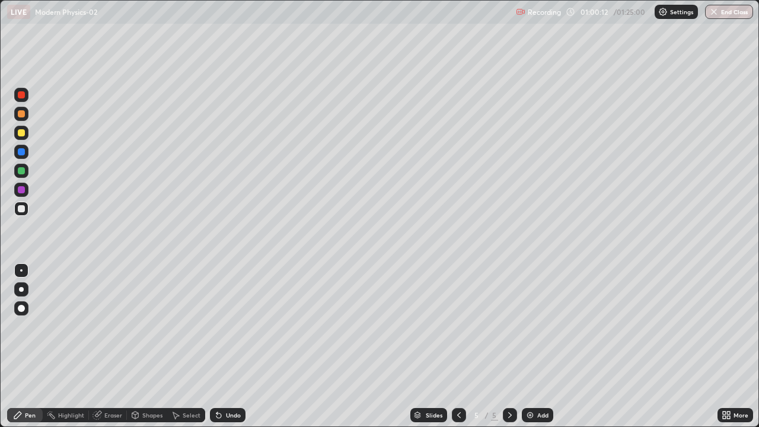
click at [219, 346] on icon at bounding box center [218, 414] width 9 height 9
click at [219, 346] on div "Undo" at bounding box center [228, 415] width 36 height 14
click at [218, 346] on div "Undo" at bounding box center [228, 415] width 36 height 14
click at [220, 346] on div "Undo" at bounding box center [228, 415] width 36 height 14
click at [218, 346] on div "Undo" at bounding box center [228, 415] width 36 height 14
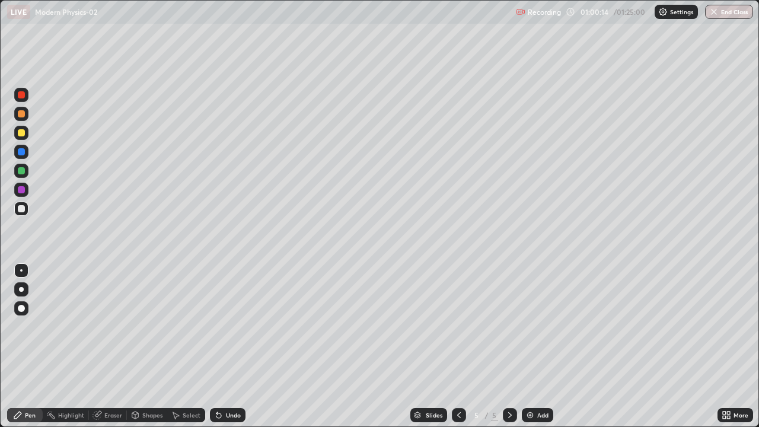
click at [218, 346] on div "Undo" at bounding box center [228, 415] width 36 height 14
click at [26, 346] on div "Pen" at bounding box center [30, 415] width 11 height 6
click at [24, 212] on div at bounding box center [21, 209] width 14 height 14
click at [22, 190] on div at bounding box center [21, 189] width 7 height 7
click at [528, 346] on img at bounding box center [529, 414] width 9 height 9
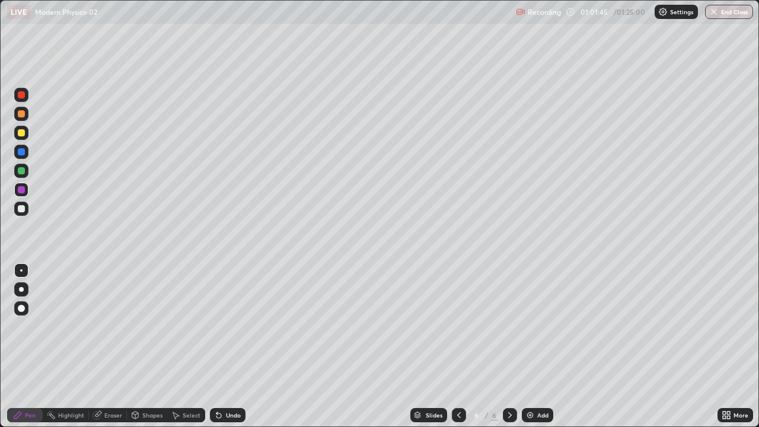
click at [23, 138] on div at bounding box center [21, 133] width 14 height 14
click at [22, 212] on div at bounding box center [21, 208] width 7 height 7
click at [21, 133] on div at bounding box center [21, 132] width 7 height 7
click at [111, 346] on div "Eraser" at bounding box center [113, 415] width 18 height 6
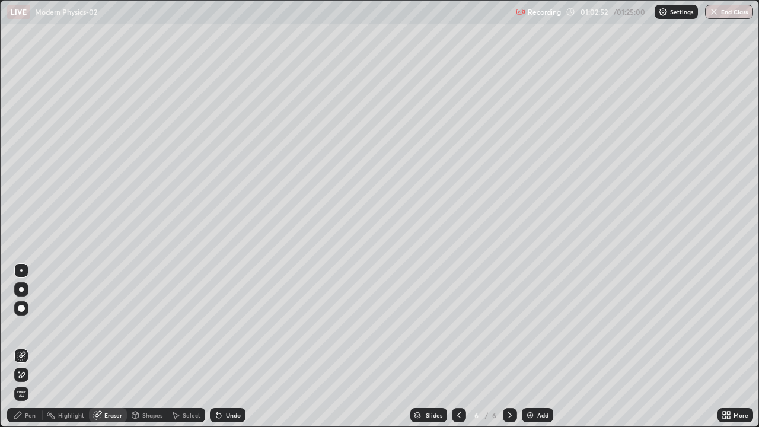
click at [27, 346] on div "Pen" at bounding box center [30, 415] width 11 height 6
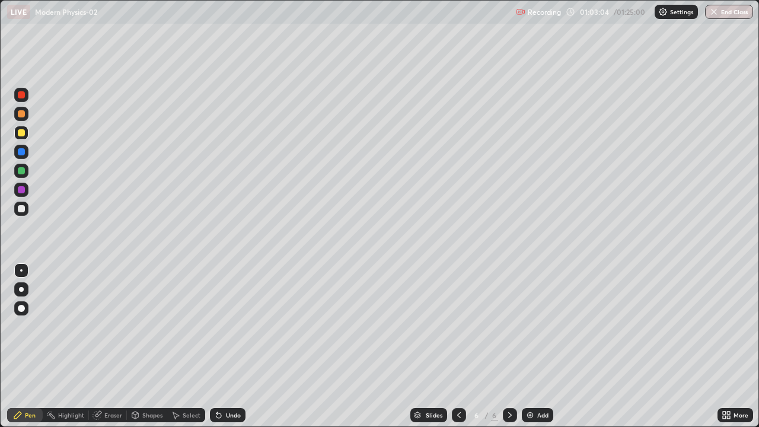
click at [22, 133] on div at bounding box center [21, 132] width 7 height 7
click at [22, 209] on div at bounding box center [21, 208] width 7 height 7
click at [23, 193] on div at bounding box center [21, 189] width 7 height 7
click at [24, 135] on div at bounding box center [21, 133] width 14 height 14
click at [21, 212] on div at bounding box center [21, 208] width 7 height 7
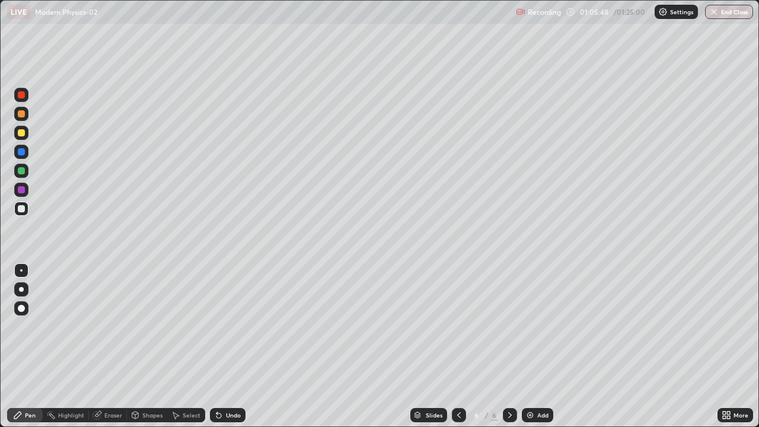
click at [23, 97] on div at bounding box center [21, 94] width 7 height 7
click at [20, 135] on div at bounding box center [21, 132] width 7 height 7
click at [23, 210] on div at bounding box center [21, 208] width 7 height 7
click at [20, 97] on div at bounding box center [21, 94] width 7 height 7
click at [22, 211] on div at bounding box center [21, 208] width 7 height 7
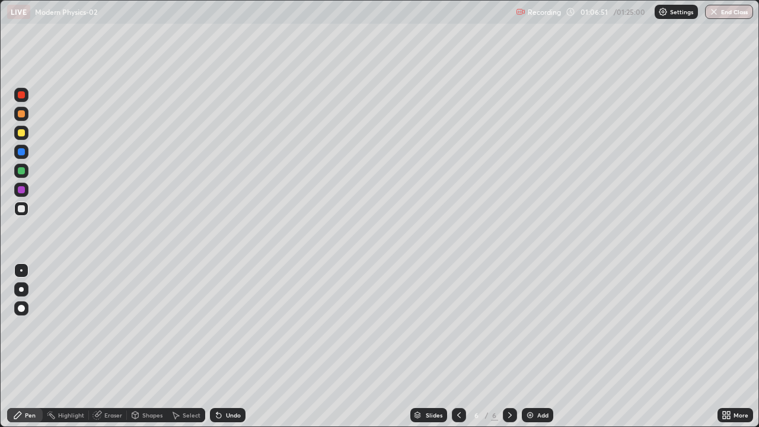
click at [23, 136] on div at bounding box center [21, 132] width 7 height 7
click at [23, 210] on div at bounding box center [21, 208] width 7 height 7
click at [21, 173] on div at bounding box center [21, 170] width 7 height 7
click at [20, 211] on div at bounding box center [21, 208] width 7 height 7
click at [21, 190] on div at bounding box center [21, 189] width 7 height 7
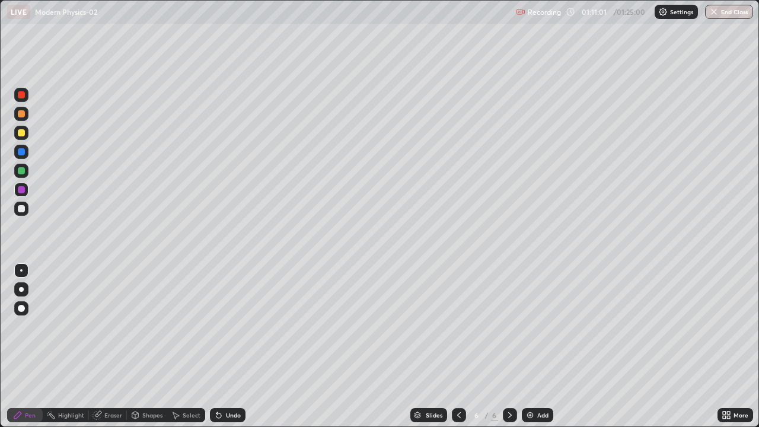
click at [21, 133] on div at bounding box center [21, 132] width 7 height 7
click at [525, 346] on img at bounding box center [529, 414] width 9 height 9
click at [22, 193] on div at bounding box center [21, 189] width 7 height 7
click at [22, 171] on div at bounding box center [21, 170] width 7 height 7
click at [24, 177] on div at bounding box center [21, 171] width 14 height 14
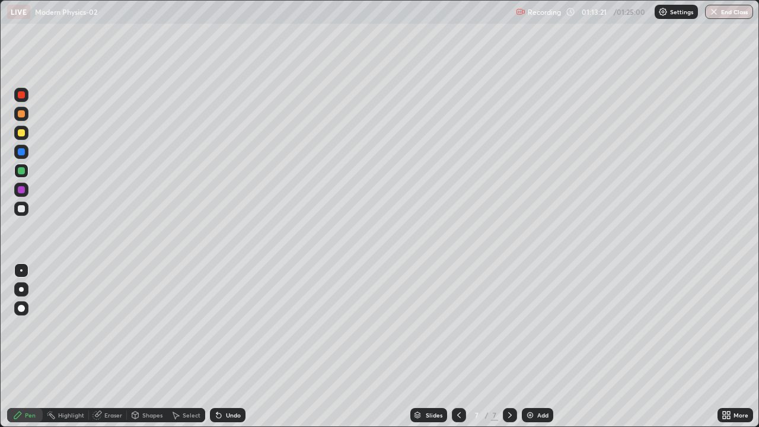
click at [25, 138] on div at bounding box center [21, 133] width 14 height 14
click at [146, 346] on div "Shapes" at bounding box center [152, 415] width 20 height 6
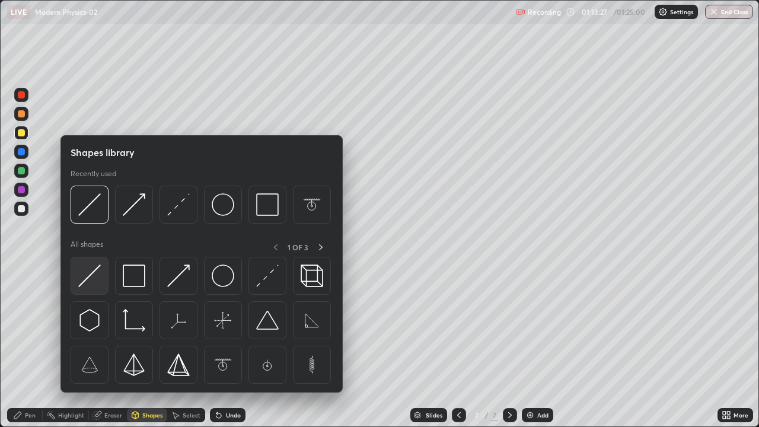
click at [89, 278] on img at bounding box center [89, 275] width 23 height 23
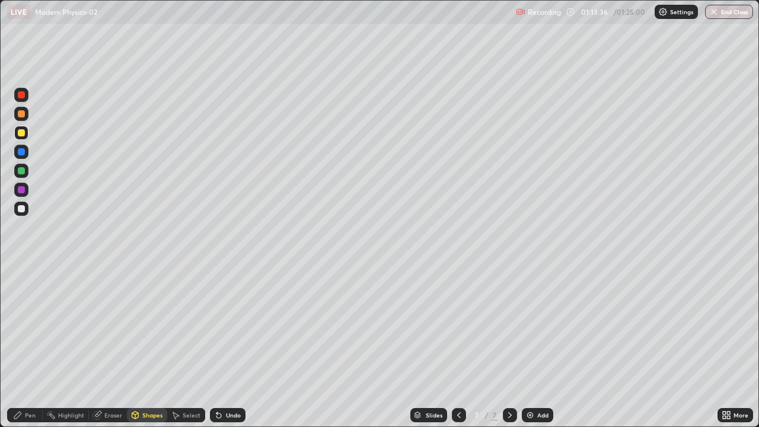
click at [23, 213] on div at bounding box center [21, 209] width 14 height 14
click at [32, 346] on div "Pen" at bounding box center [30, 415] width 11 height 6
click at [21, 209] on div at bounding box center [21, 208] width 7 height 7
click at [24, 115] on div at bounding box center [21, 113] width 7 height 7
click at [22, 95] on div at bounding box center [21, 94] width 7 height 7
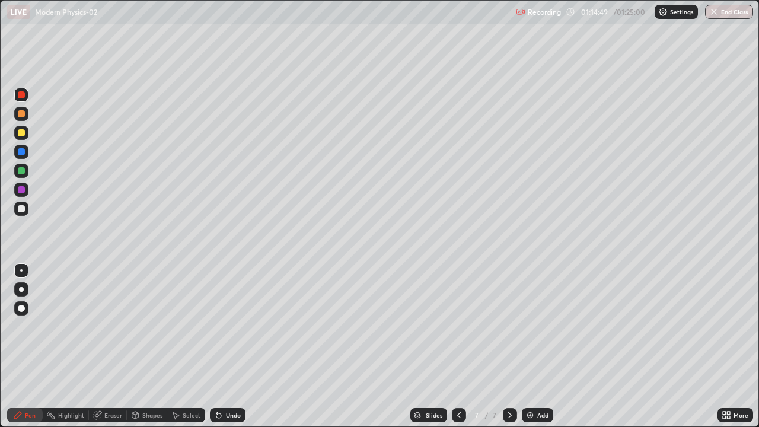
click at [455, 346] on div at bounding box center [459, 415] width 14 height 14
click at [508, 346] on icon at bounding box center [510, 415] width 4 height 6
click at [506, 346] on icon at bounding box center [509, 414] width 9 height 9
click at [452, 346] on div at bounding box center [459, 415] width 14 height 24
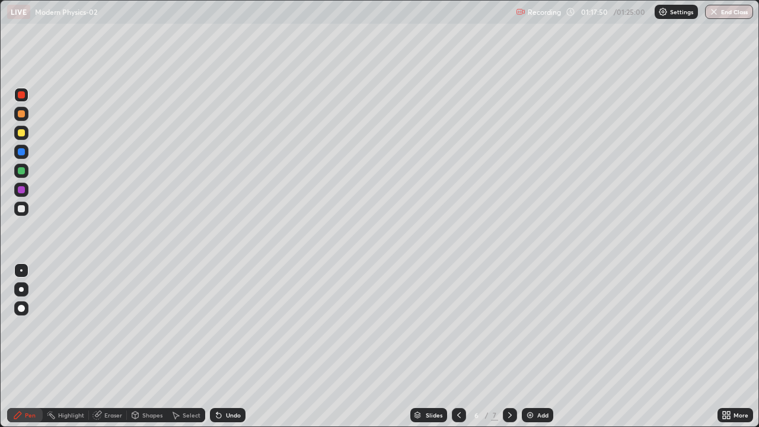
click at [460, 346] on div at bounding box center [459, 415] width 14 height 14
click at [503, 346] on div at bounding box center [510, 415] width 14 height 14
click at [458, 346] on icon at bounding box center [458, 414] width 9 height 9
click at [503, 346] on div at bounding box center [510, 415] width 14 height 14
click at [508, 346] on icon at bounding box center [509, 414] width 9 height 9
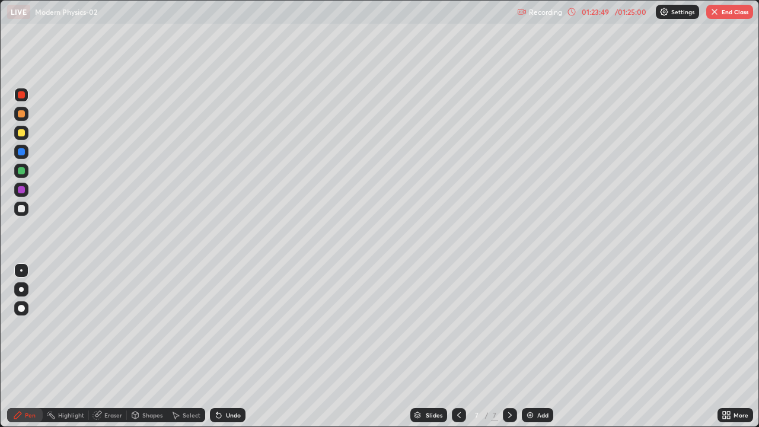
click at [459, 346] on icon at bounding box center [459, 415] width 4 height 6
click at [505, 346] on icon at bounding box center [509, 414] width 9 height 9
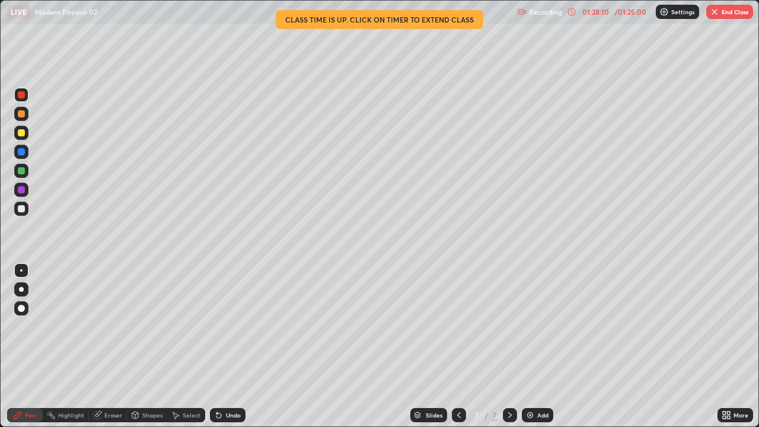
click at [723, 16] on button "End Class" at bounding box center [729, 12] width 47 height 14
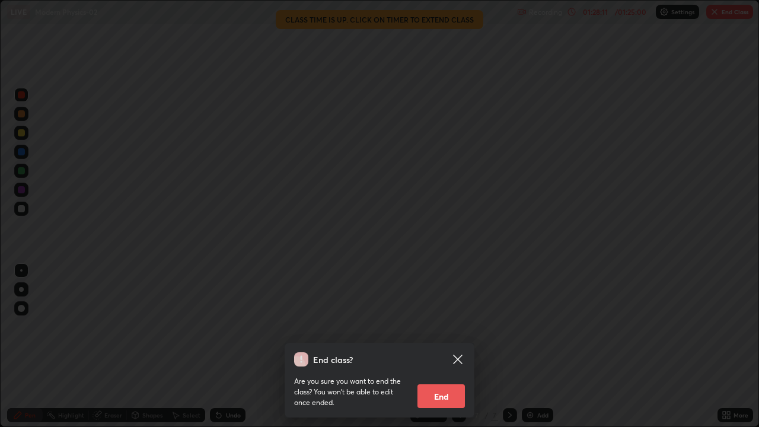
click at [440, 346] on button "End" at bounding box center [440, 396] width 47 height 24
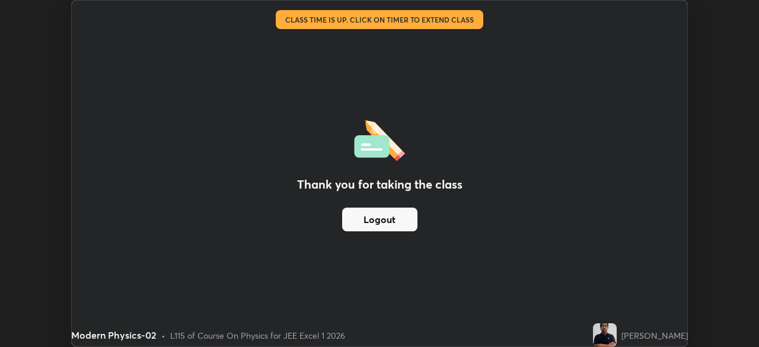
scroll to position [58929, 58517]
